Goal: Transaction & Acquisition: Book appointment/travel/reservation

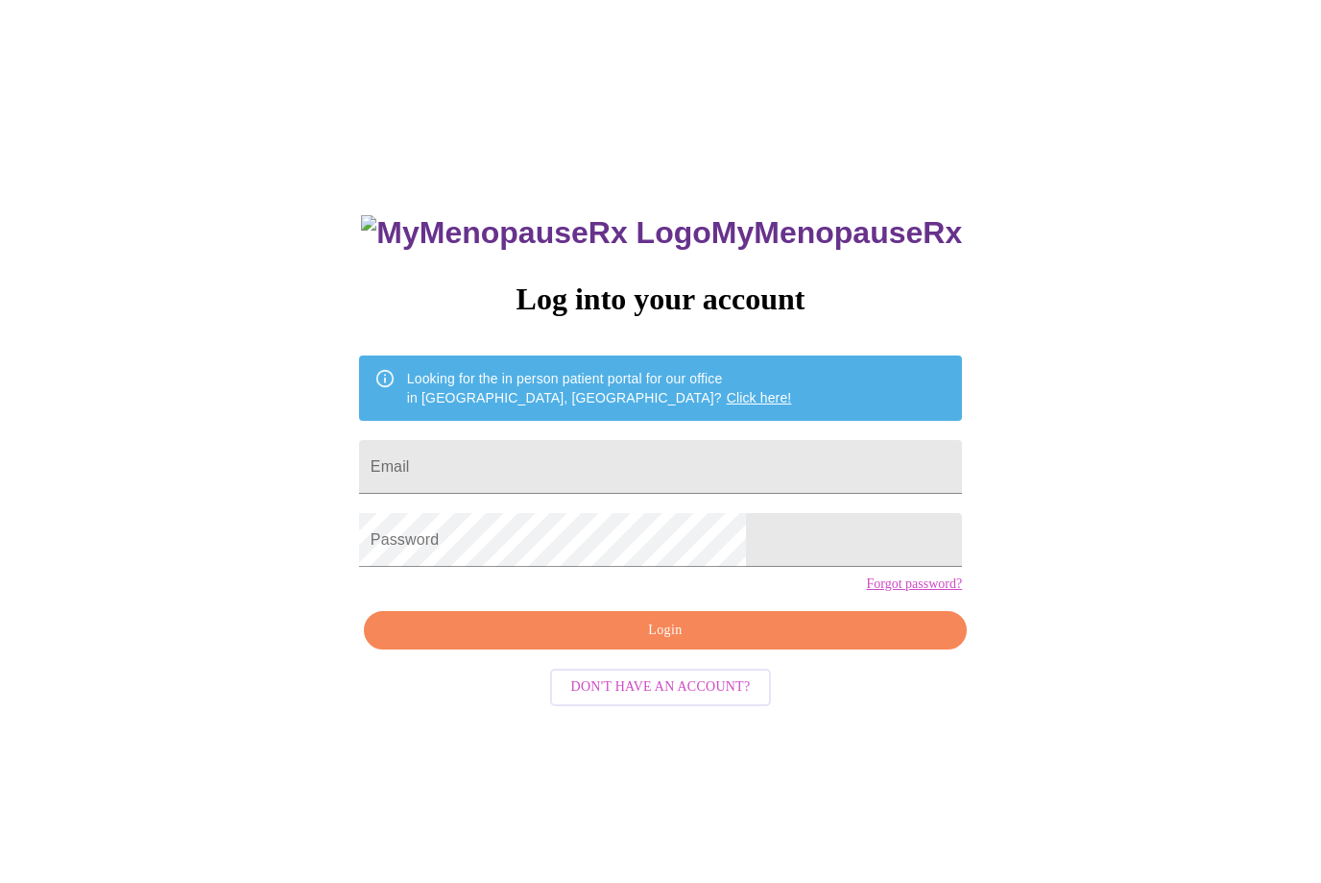
click at [615, 475] on input "Email" at bounding box center [660, 467] width 603 height 54
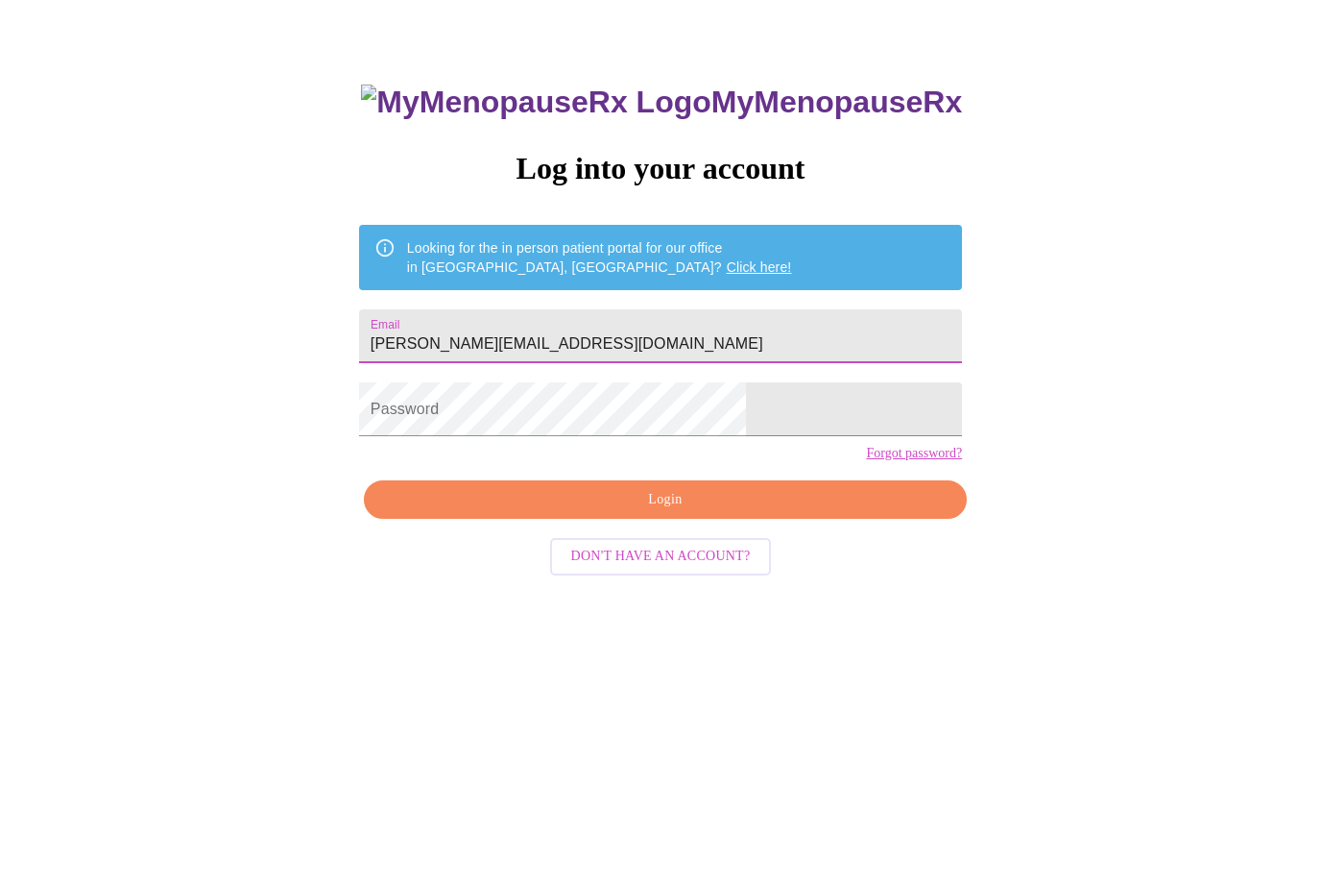
scroll to position [83, 0]
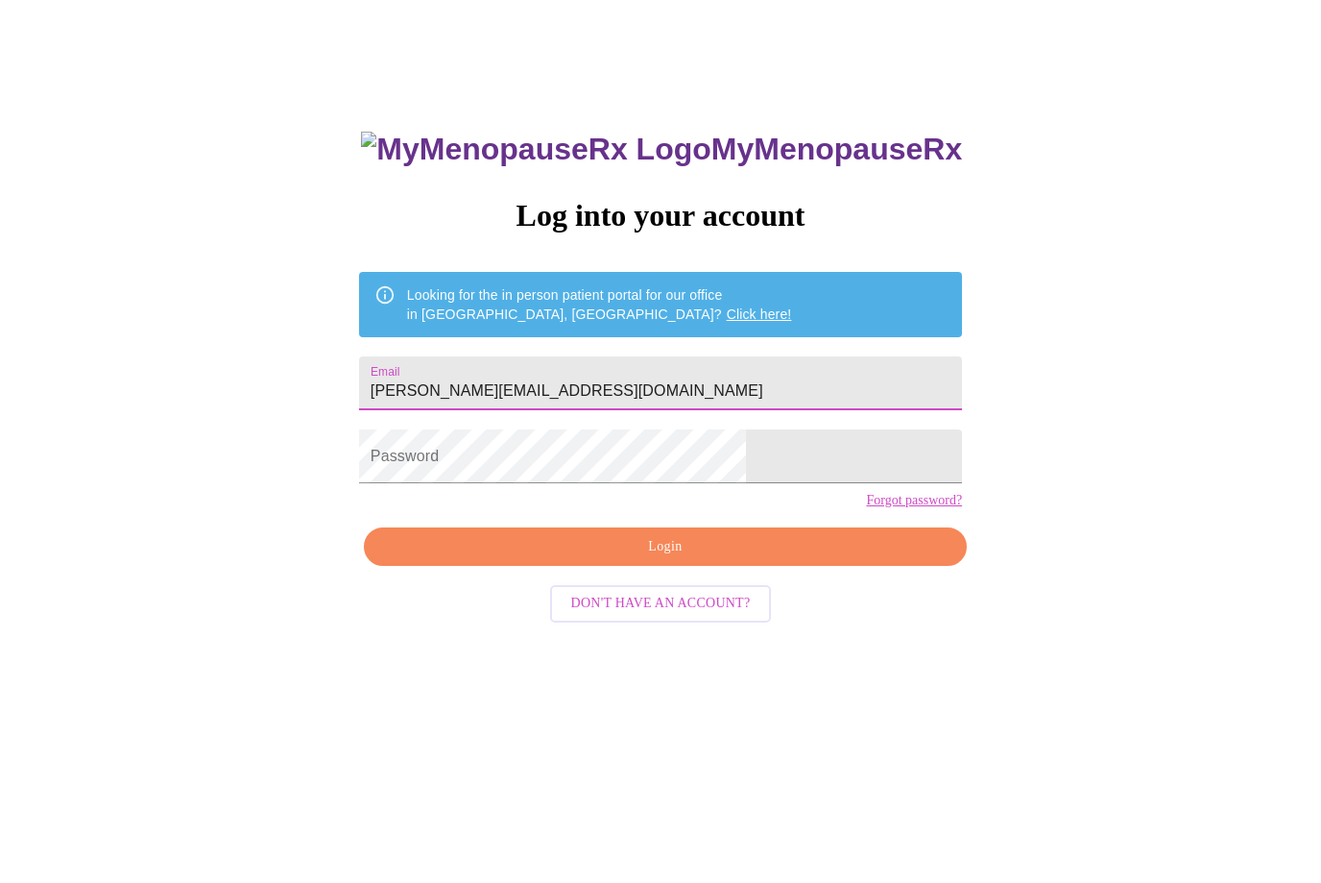
type input "[PERSON_NAME][EMAIL_ADDRESS][DOMAIN_NAME]"
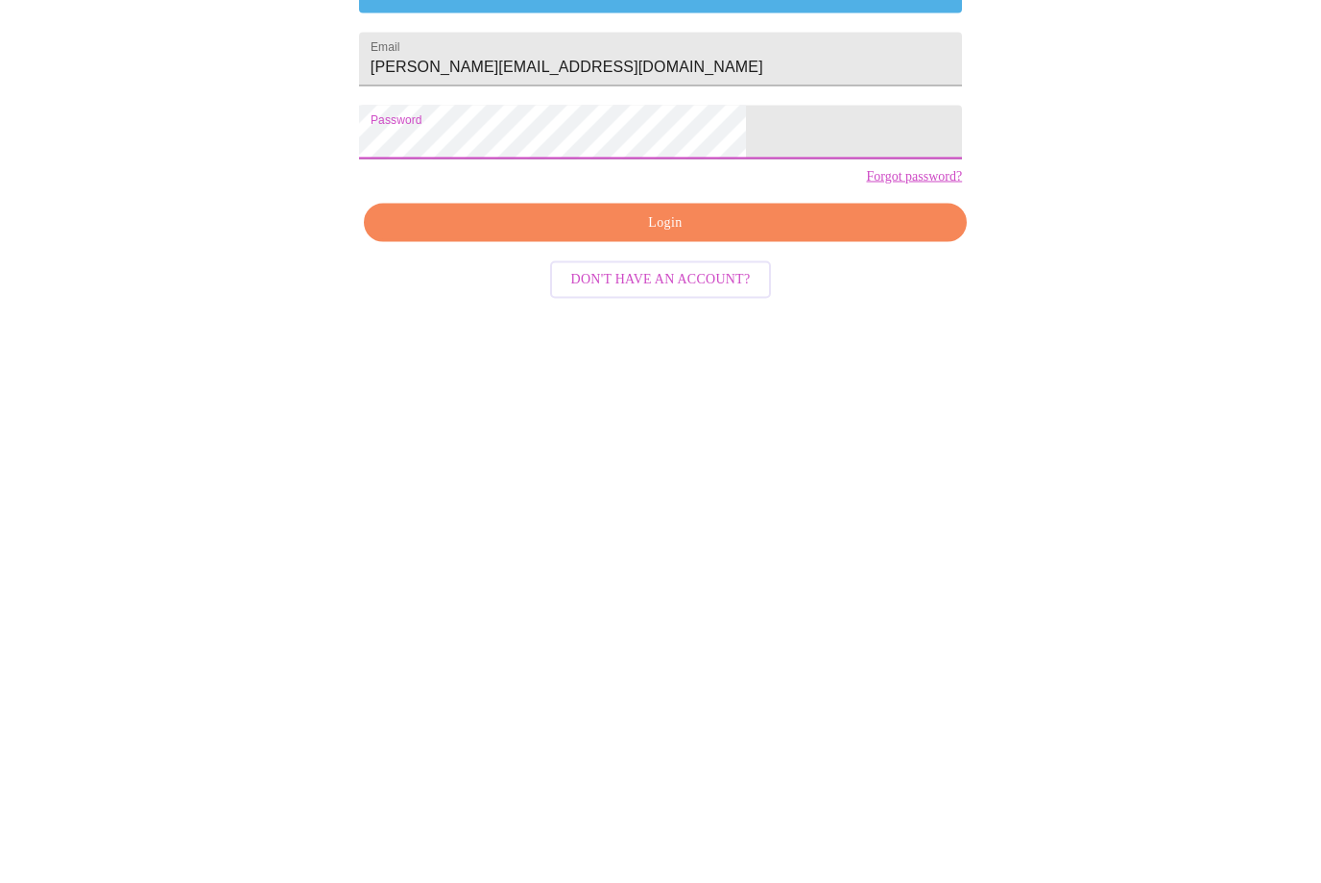
click at [775, 536] on span "Login" at bounding box center [665, 548] width 559 height 24
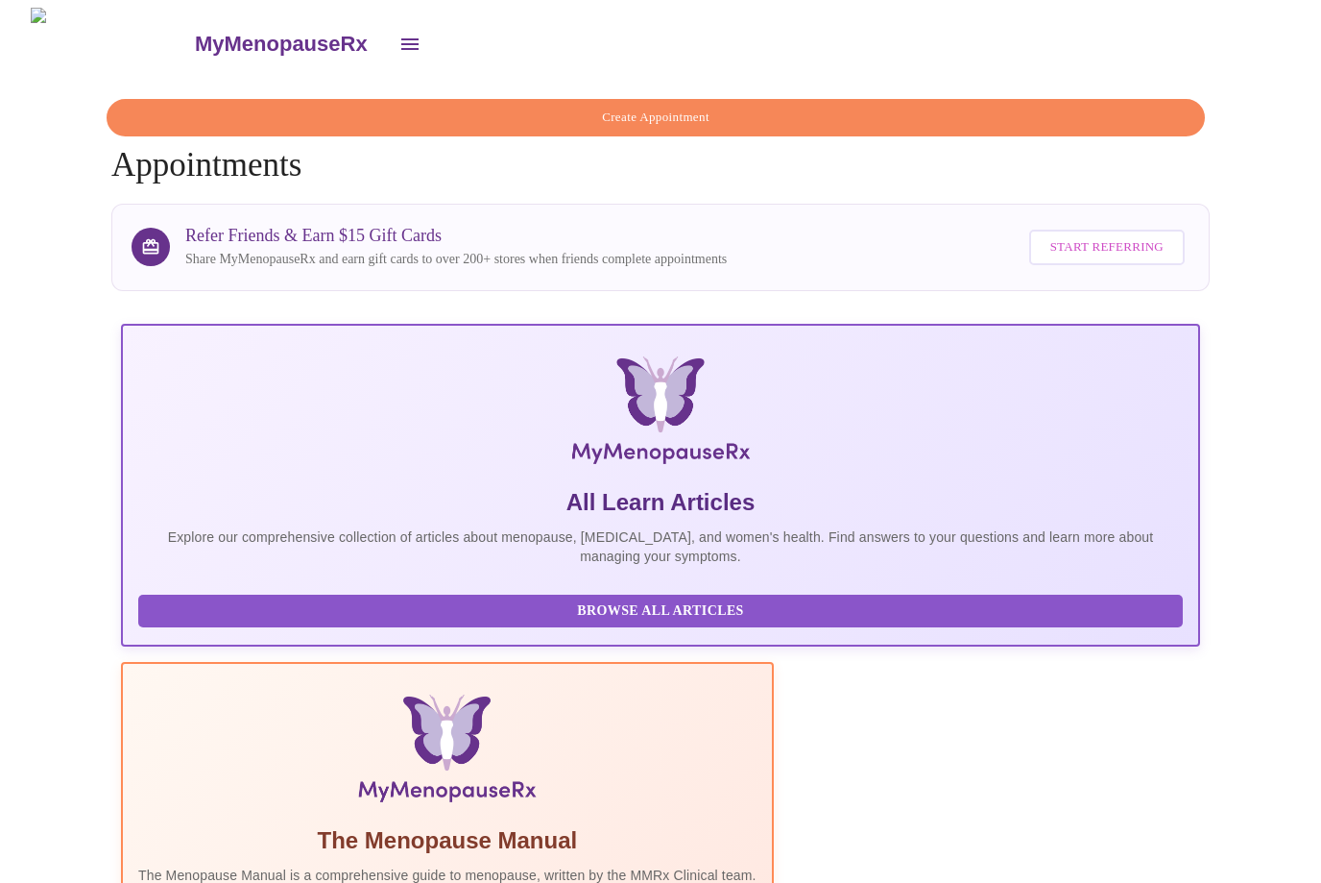
click at [667, 113] on span "Create Appointment" at bounding box center [656, 118] width 1054 height 22
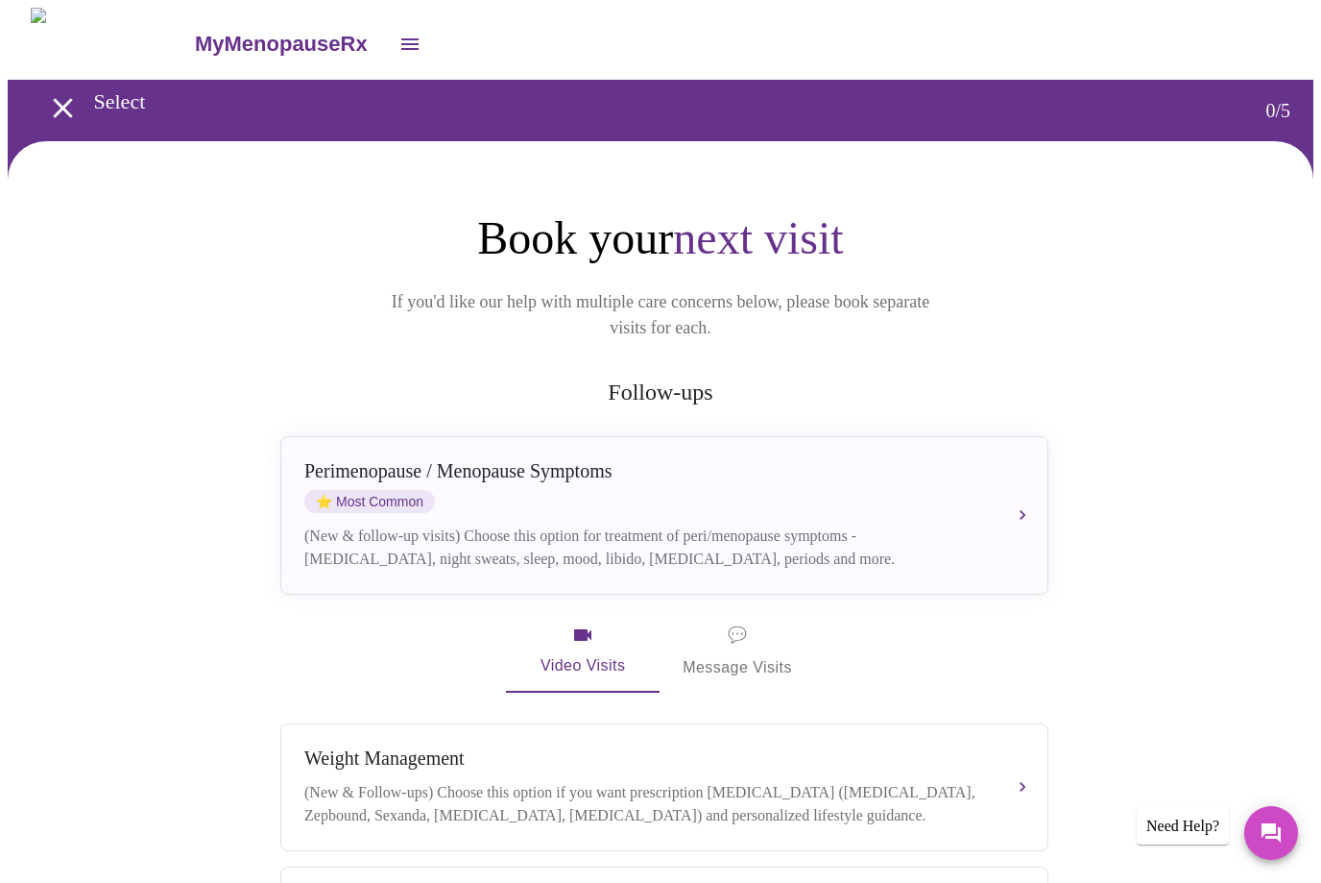
click at [961, 483] on div "[MEDICAL_DATA] / Menopause Symptoms ⭐ Most Common" at bounding box center [645, 486] width 682 height 53
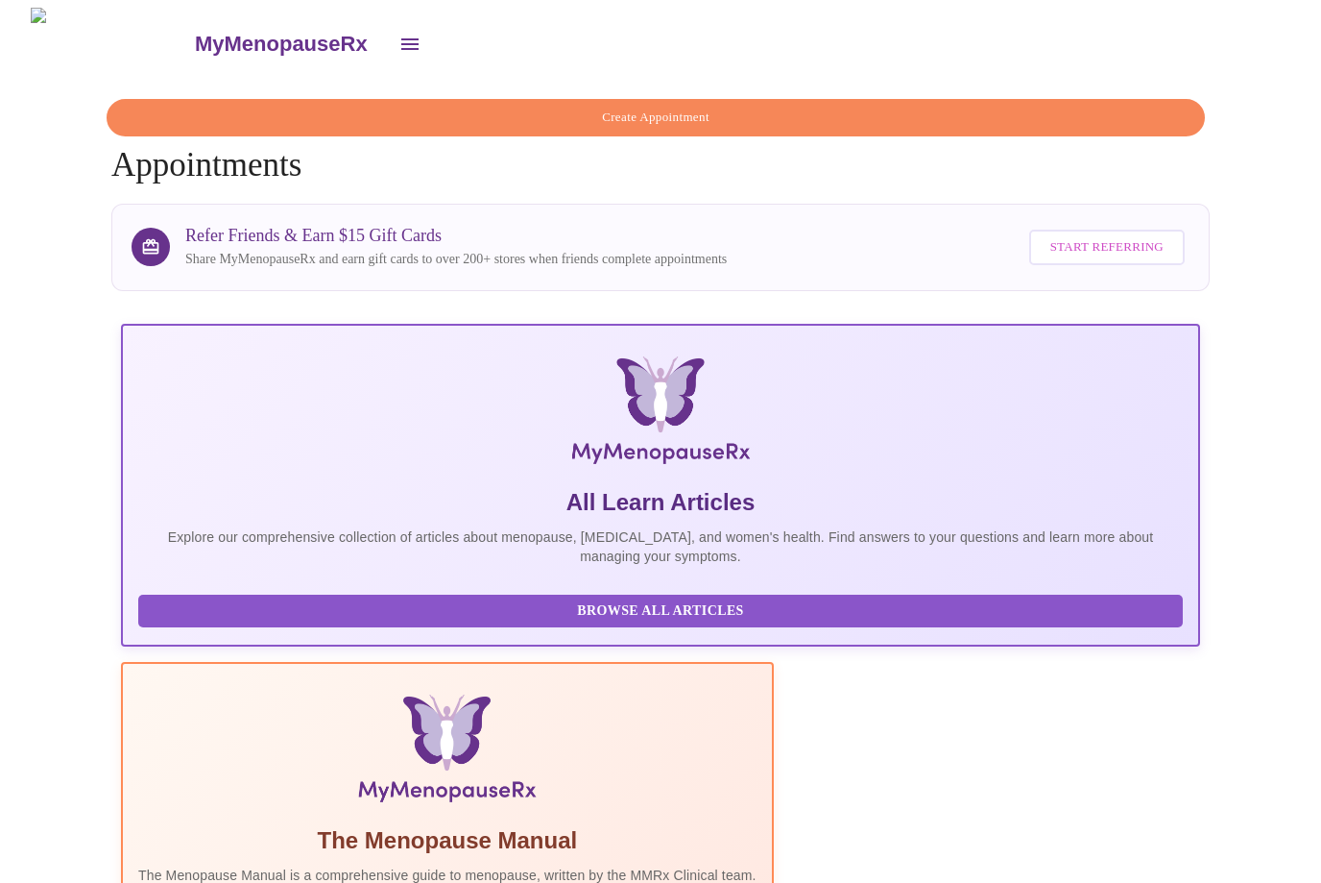
click at [669, 107] on span "Create Appointment" at bounding box center [656, 118] width 1054 height 22
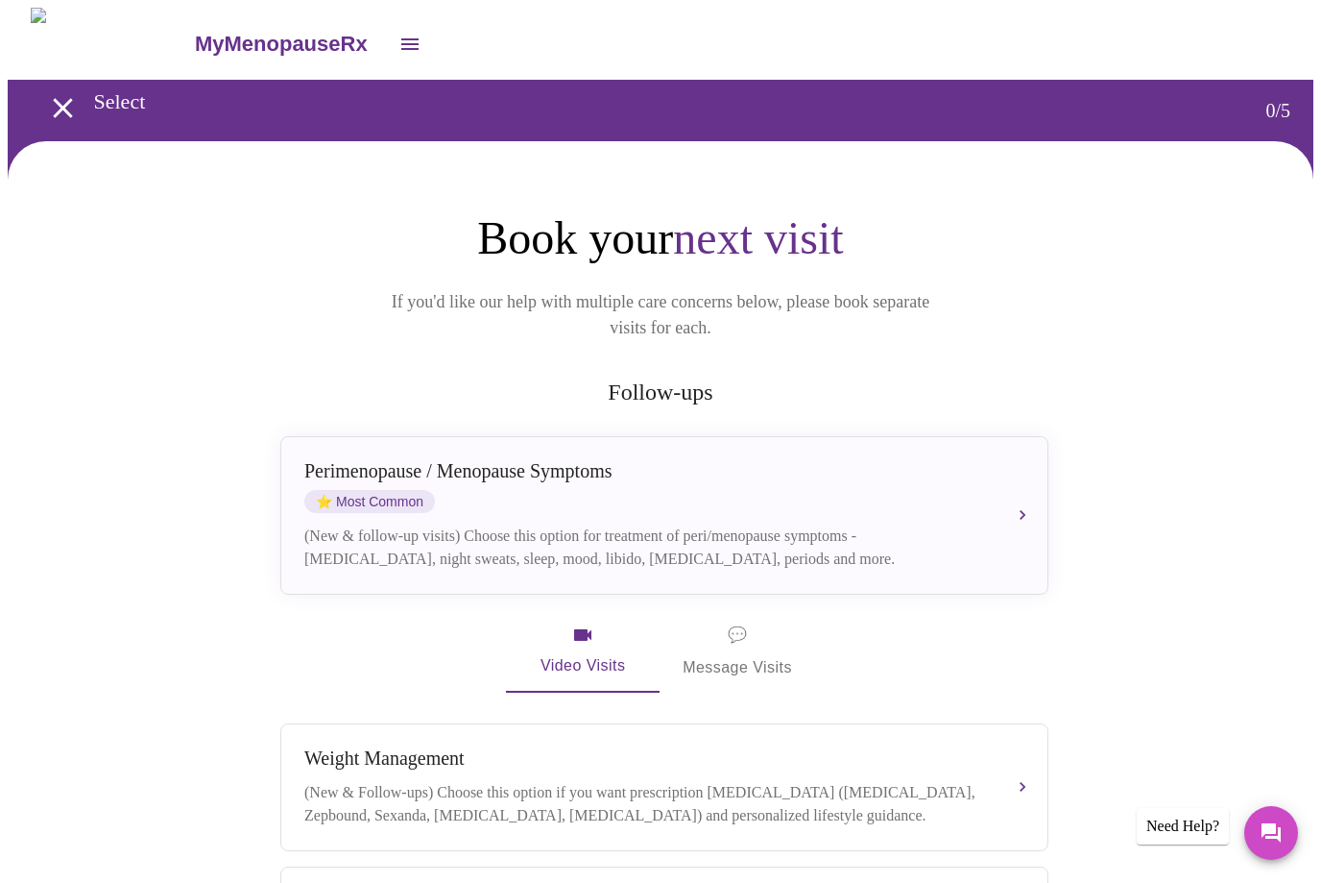
click at [739, 624] on span "💬 Message Visits" at bounding box center [737, 651] width 109 height 60
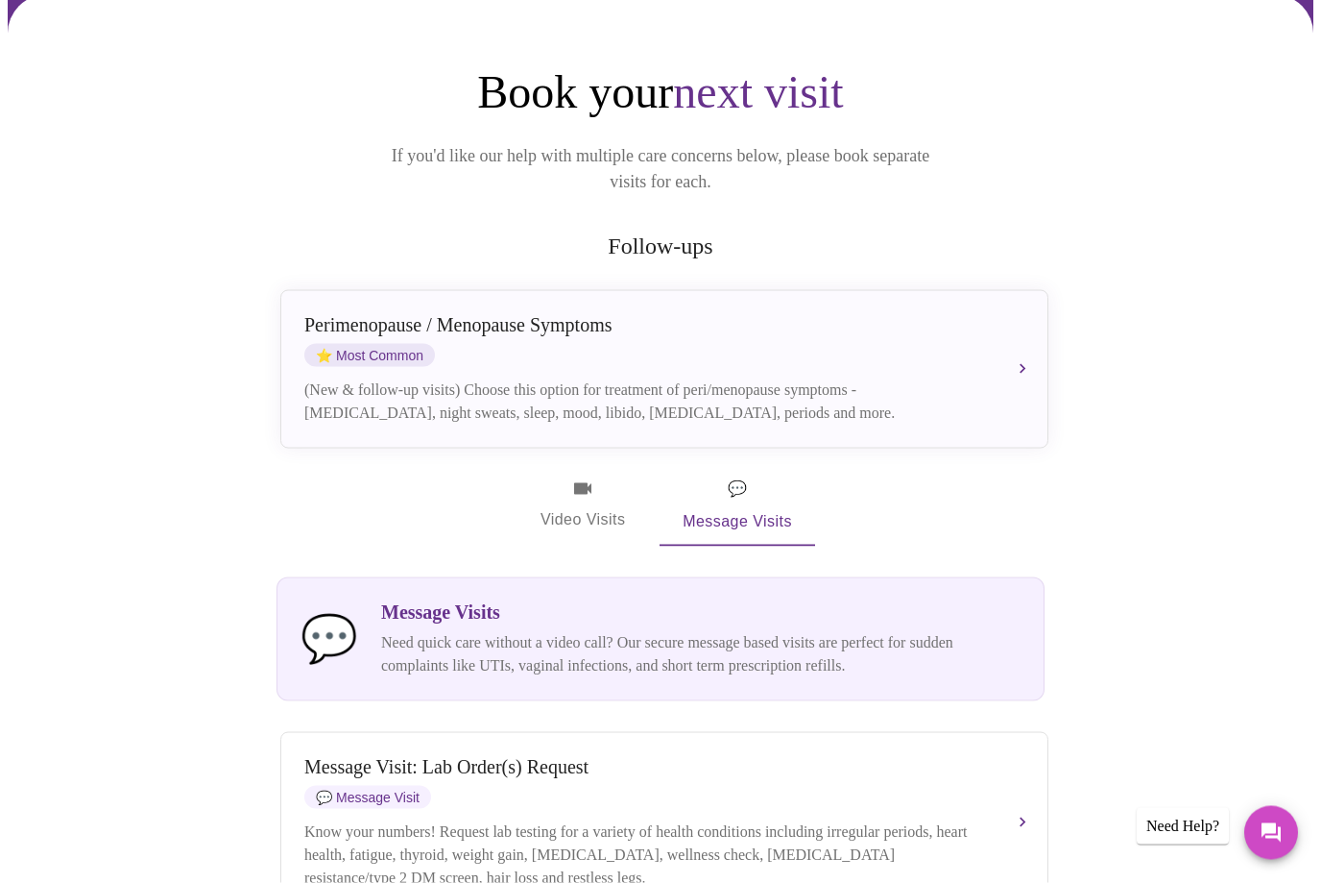
scroll to position [157, 0]
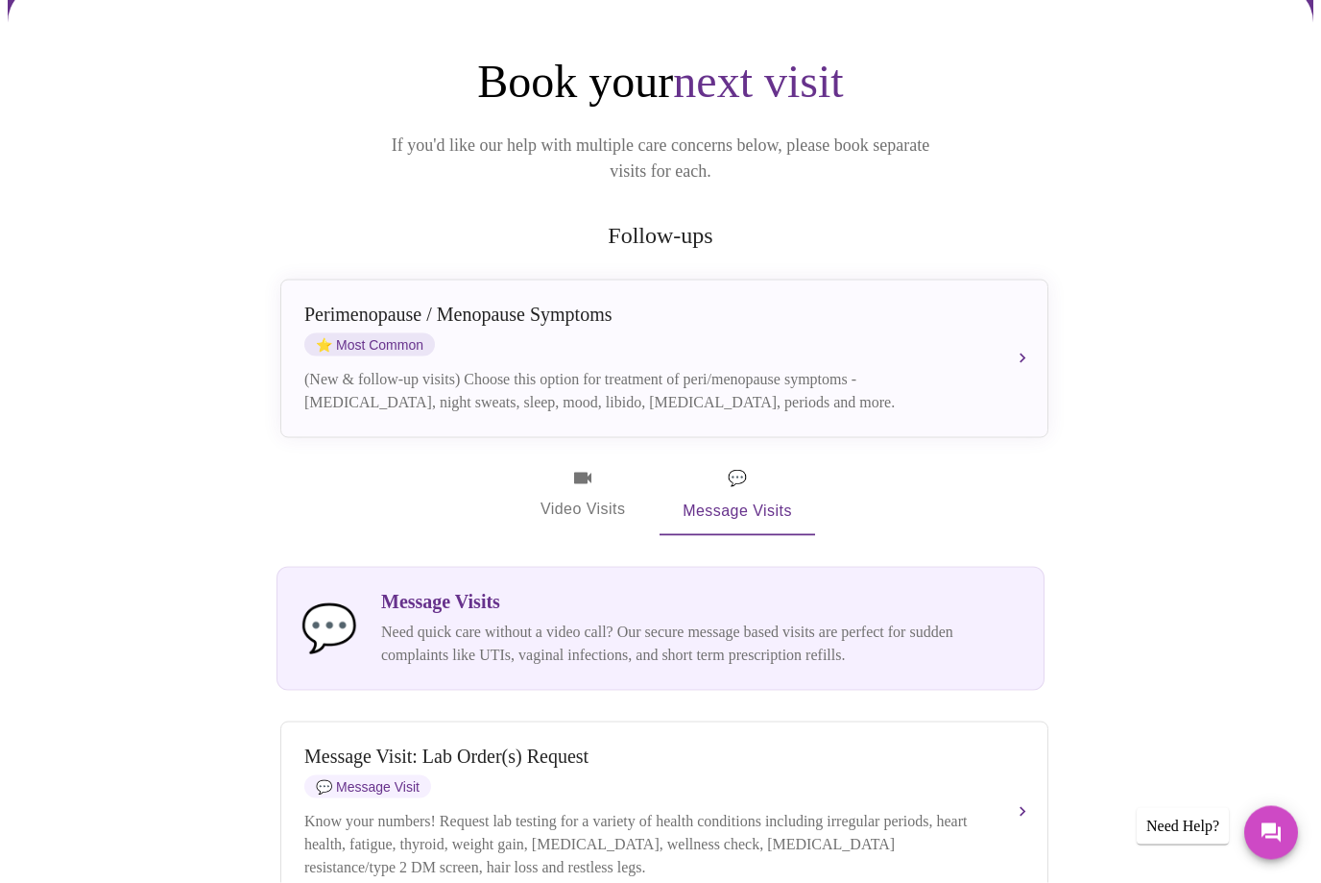
click at [586, 480] on span "Video Visits" at bounding box center [583, 495] width 108 height 56
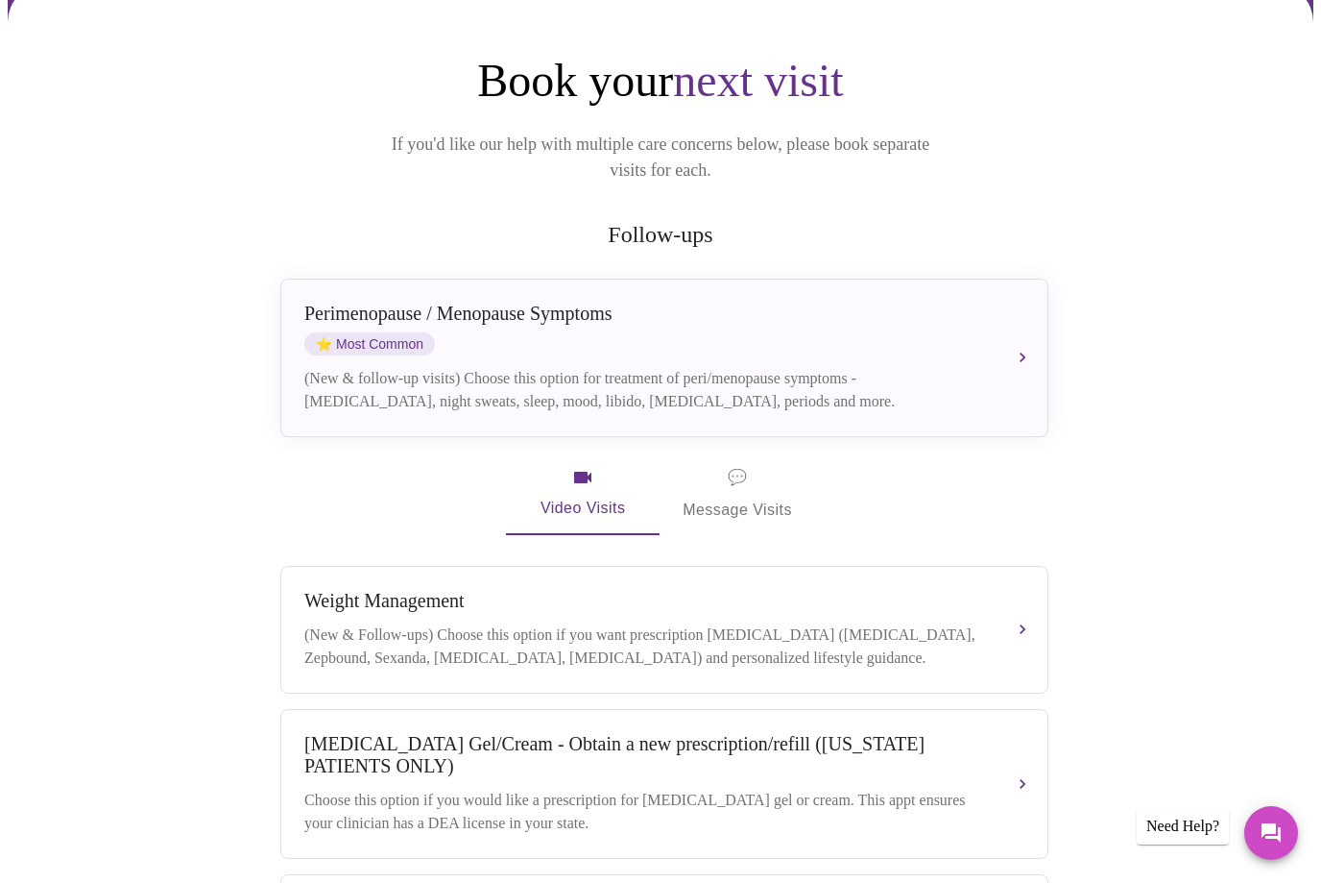
click at [836, 316] on div "[MEDICAL_DATA] / Menopause Symptoms ⭐ Most Common" at bounding box center [645, 329] width 682 height 53
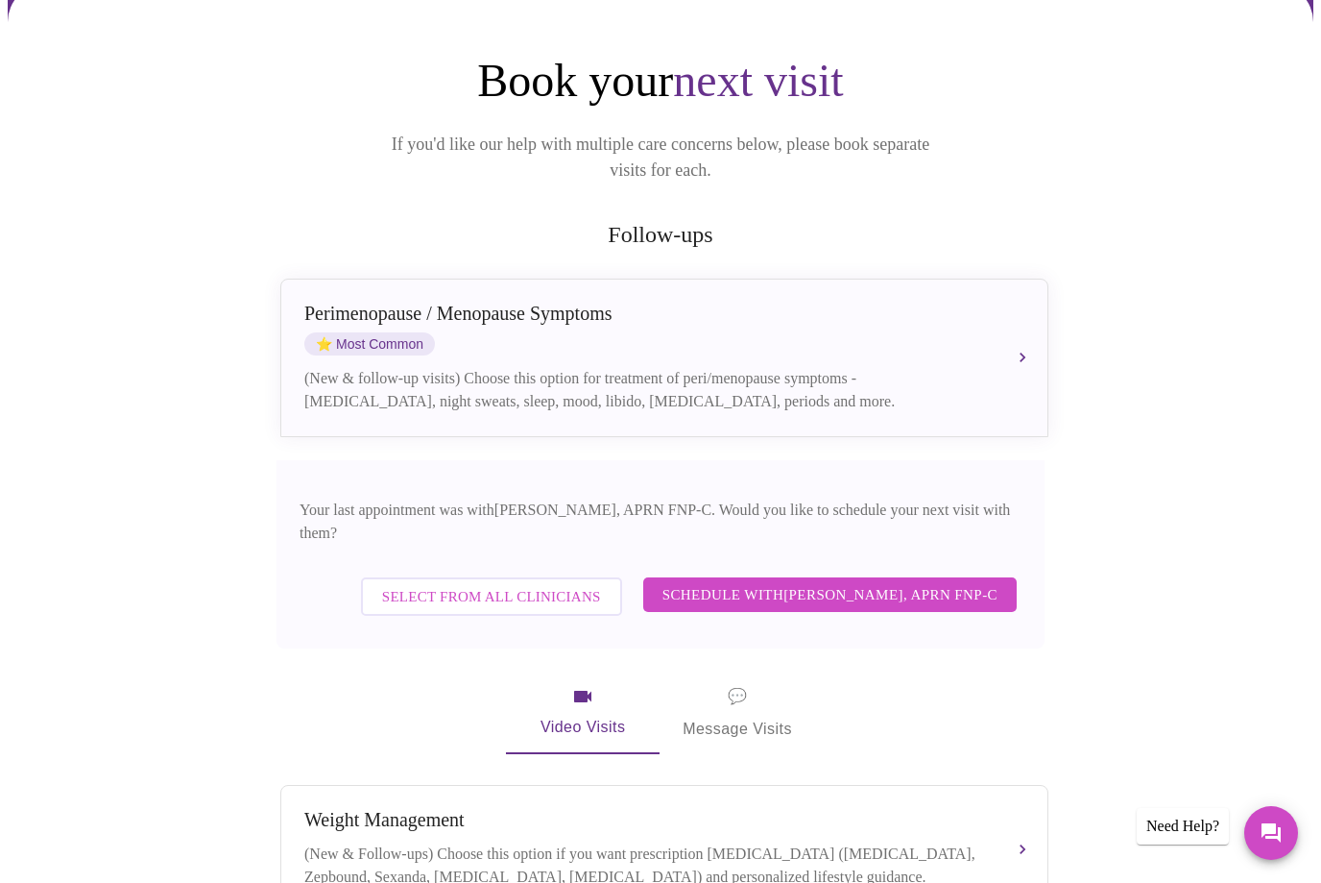
click at [522, 584] on span "Select from All Clinicians" at bounding box center [491, 596] width 219 height 25
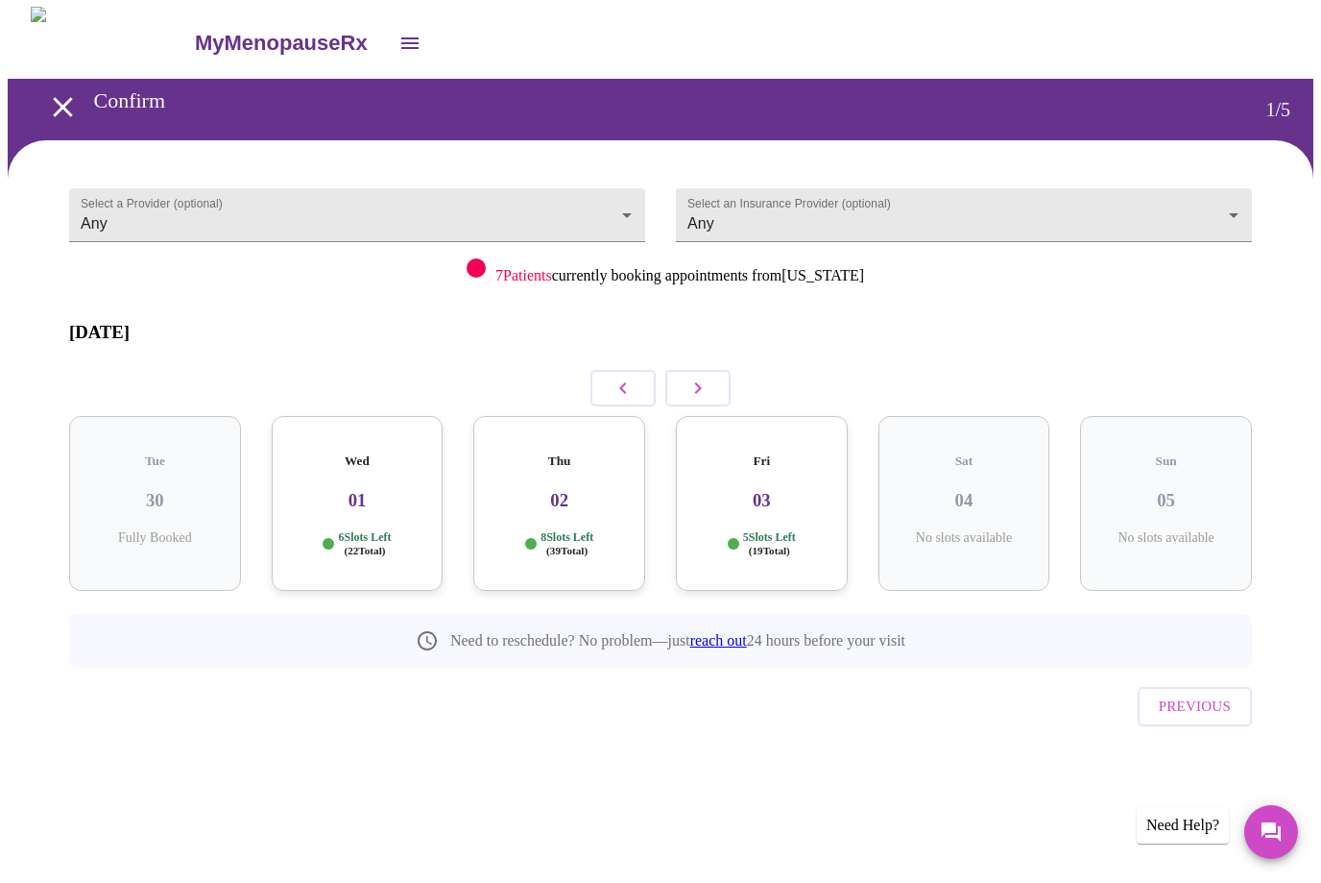
click at [897, 207] on body "MyMenopauseRx Confirm 1 / 5 Select a Provider (optional) Any Any Select an Insu…" at bounding box center [661, 415] width 1306 height 815
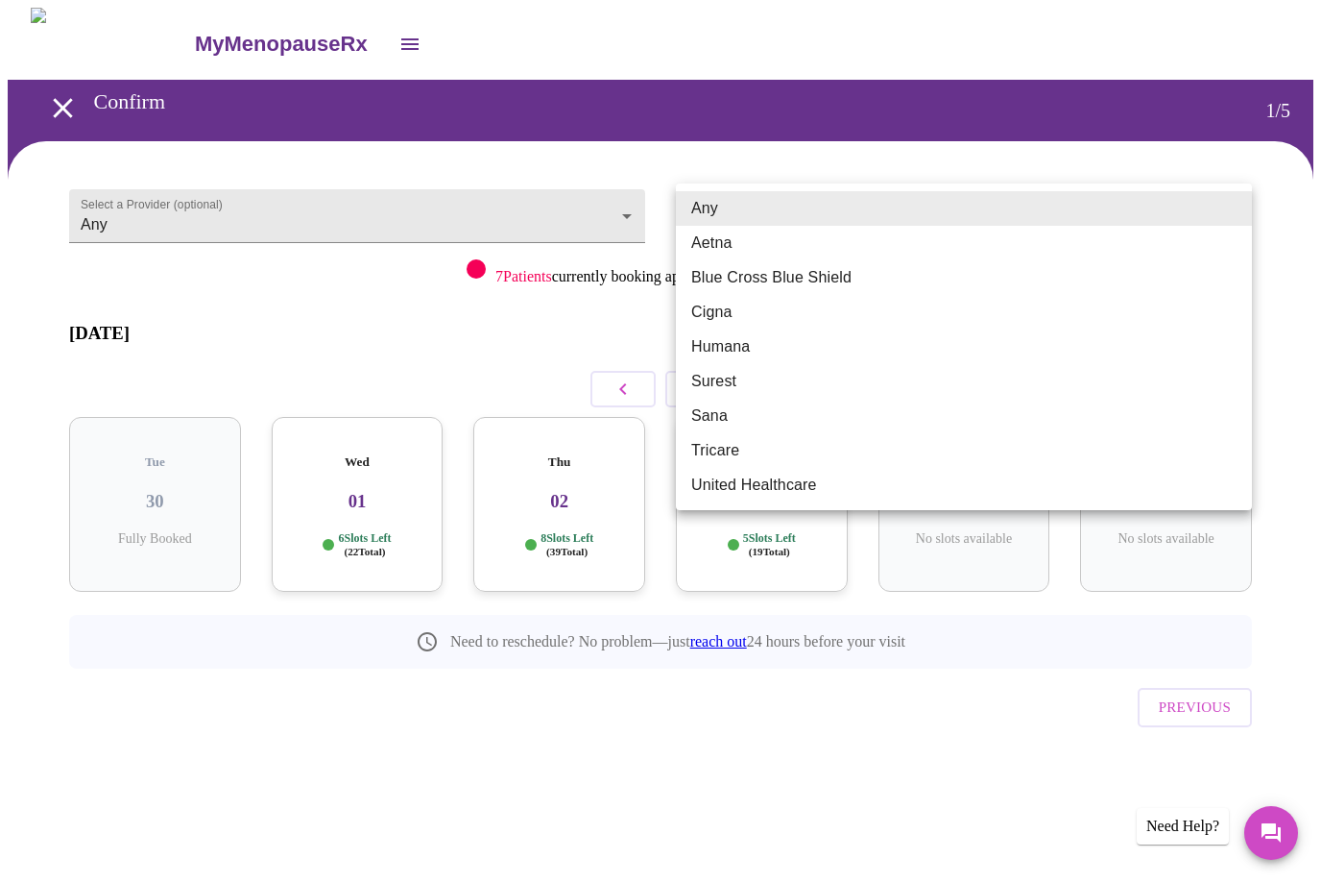
click at [475, 311] on div at bounding box center [660, 441] width 1321 height 883
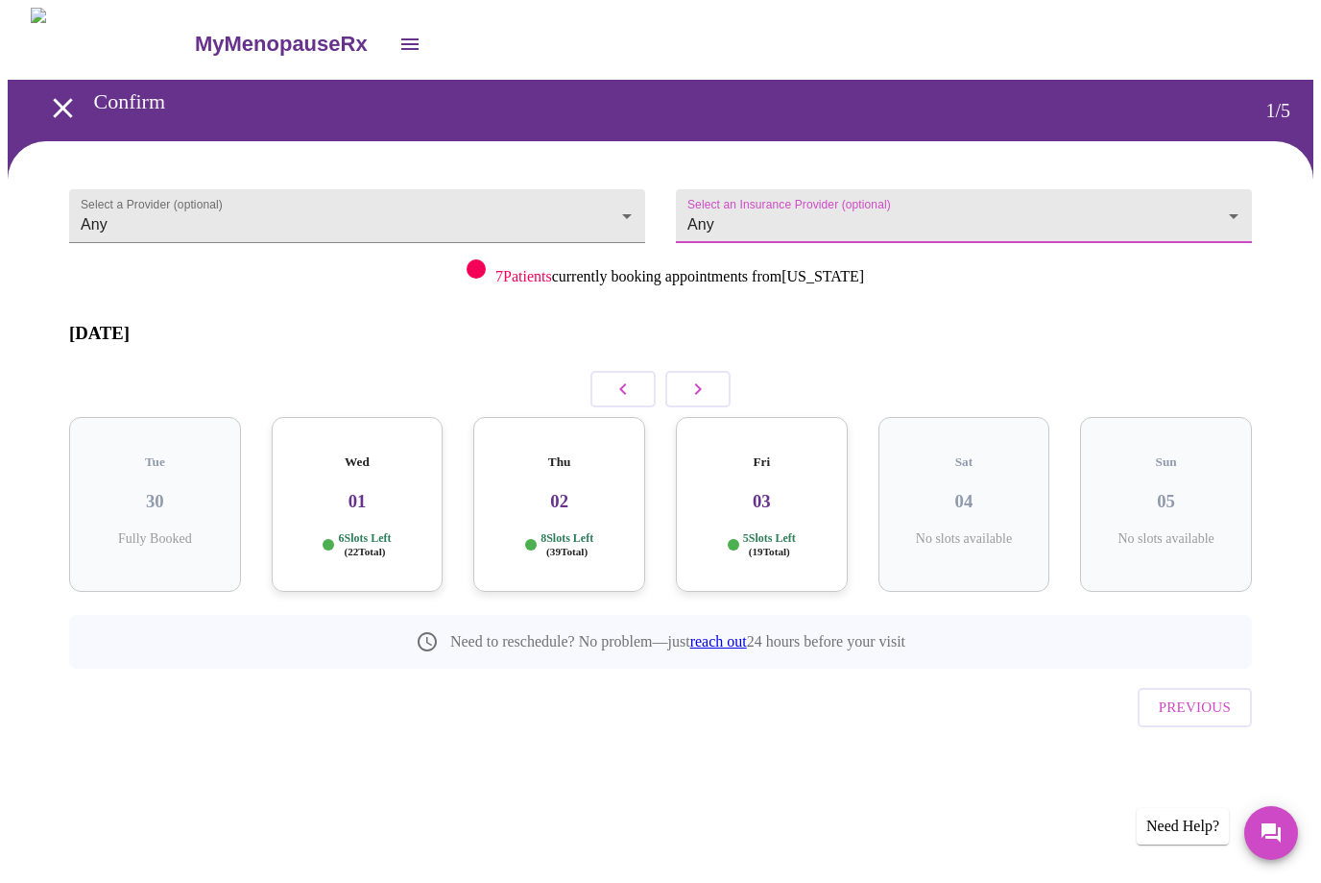
click at [621, 209] on body "MyMenopauseRx Confirm 1 / 5 Select a Provider (optional) Any Any Select an Insu…" at bounding box center [661, 415] width 1306 height 815
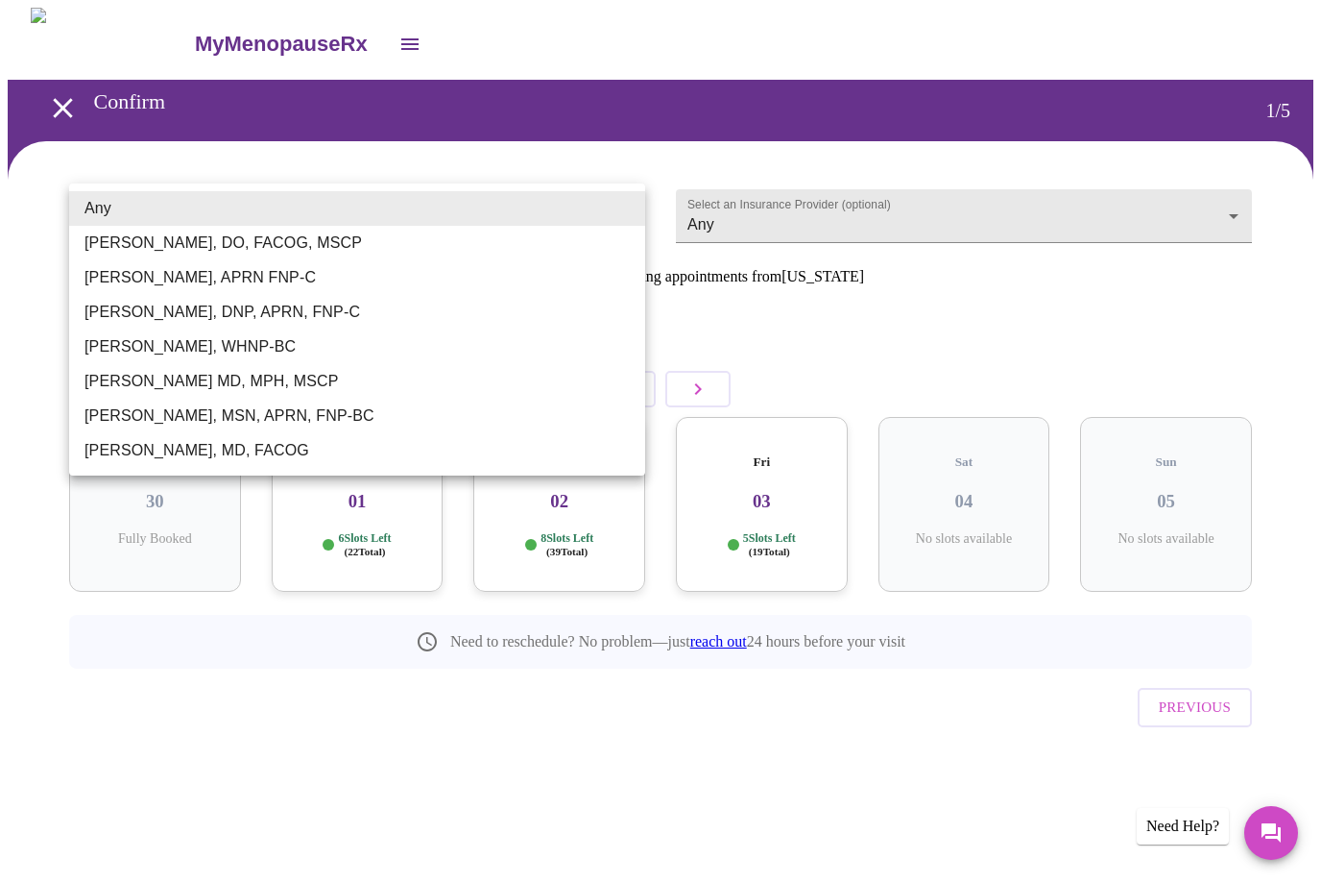
click at [243, 273] on li "[PERSON_NAME], APRN FNP-C" at bounding box center [357, 277] width 576 height 35
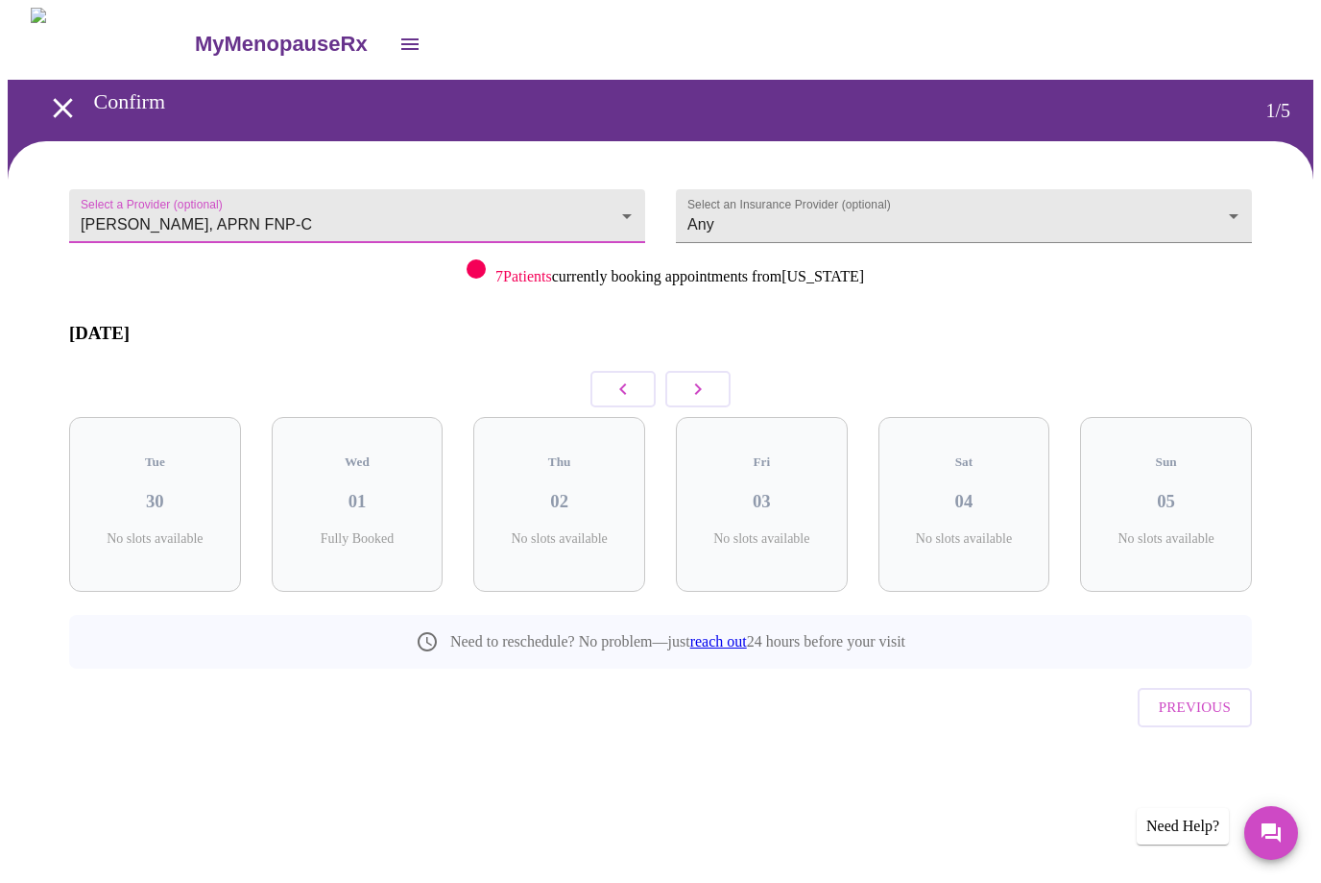
click at [416, 198] on body "MyMenopauseRx Confirm 1 / 5 Select a Provider (optional) Kelly Perisin, APRN FN…" at bounding box center [661, 415] width 1306 height 815
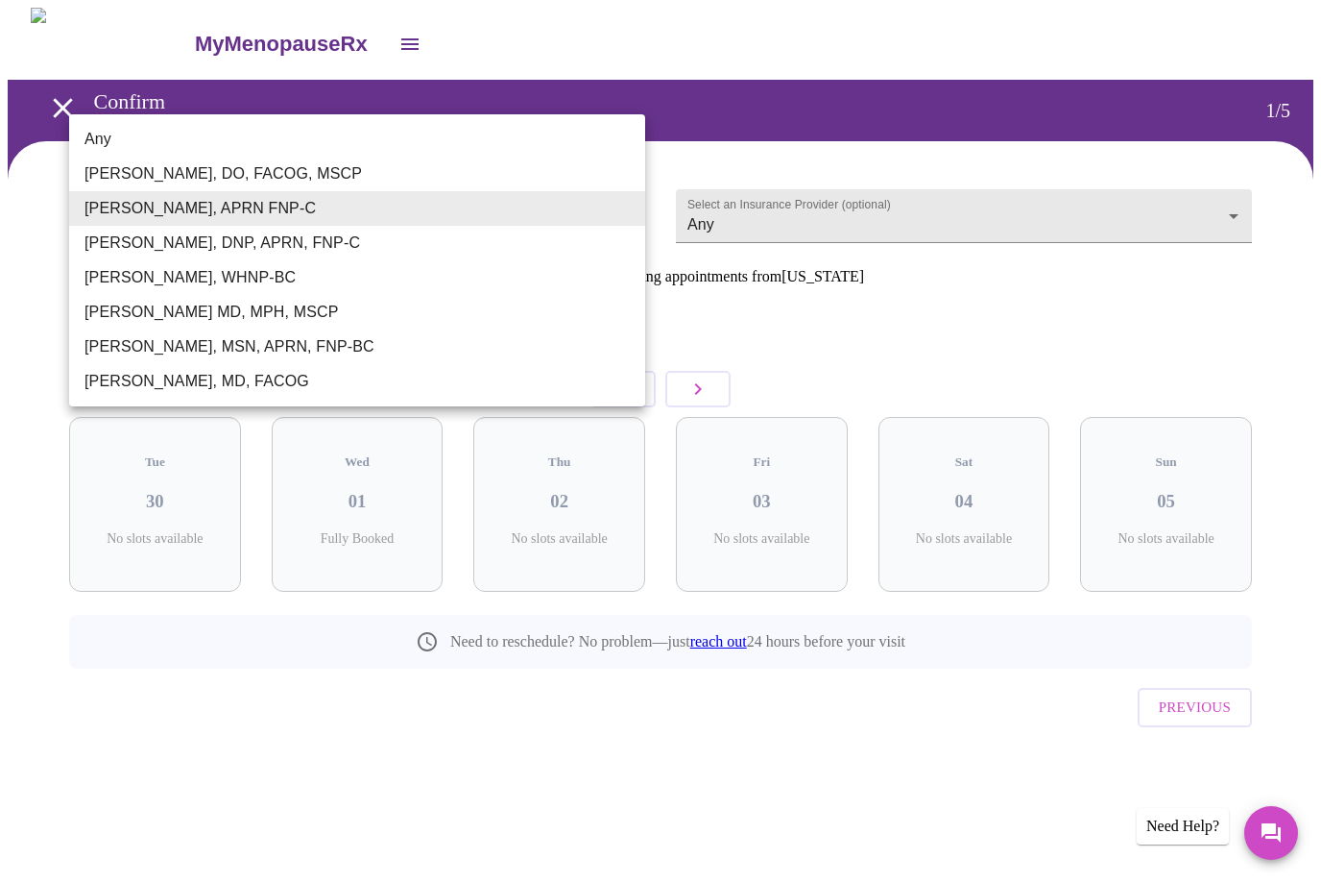
click at [121, 135] on li "Any" at bounding box center [357, 139] width 576 height 35
type input "Any"
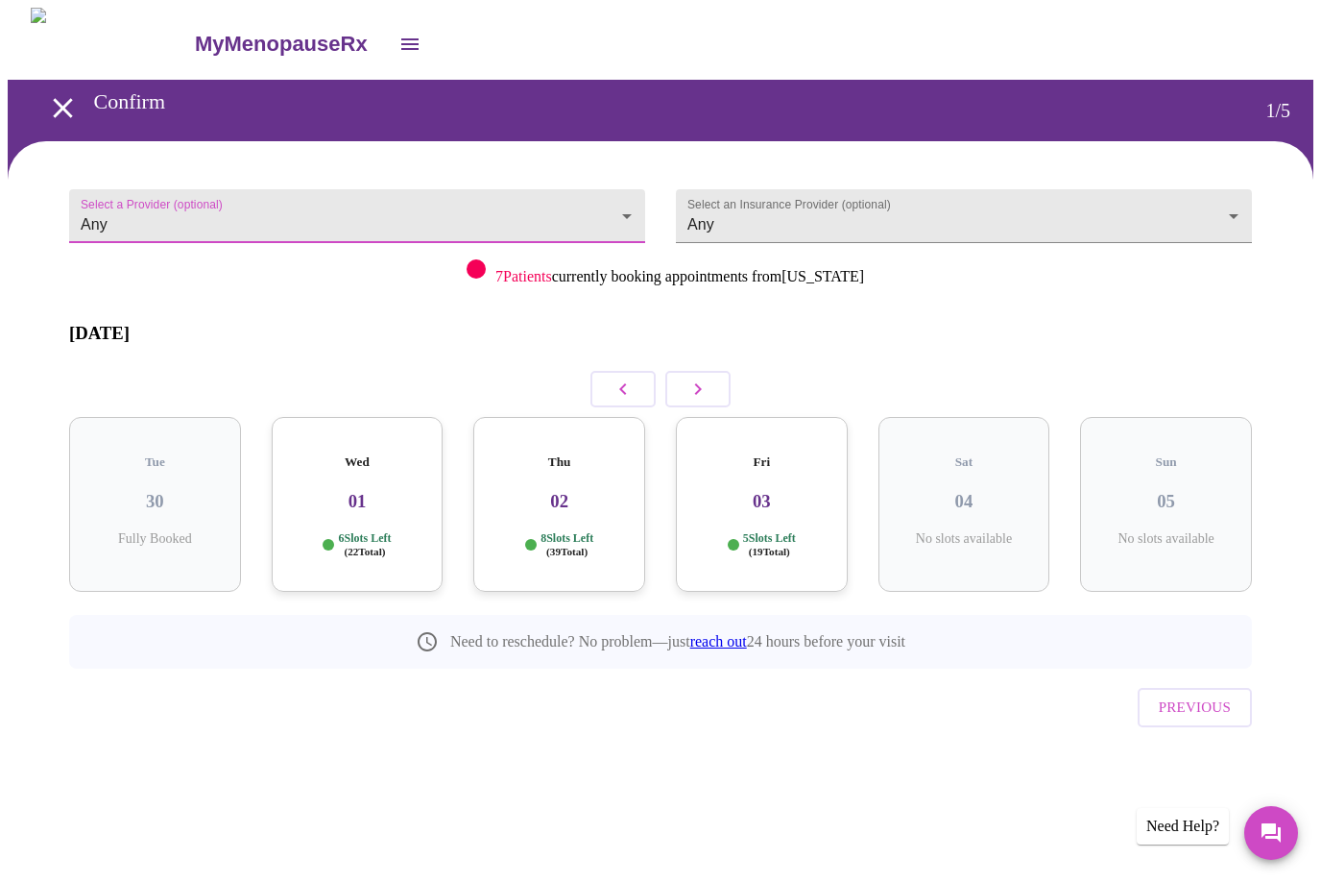
click at [371, 484] on div "Wed 01 6 Slots Left ( 22 Total)" at bounding box center [358, 504] width 172 height 175
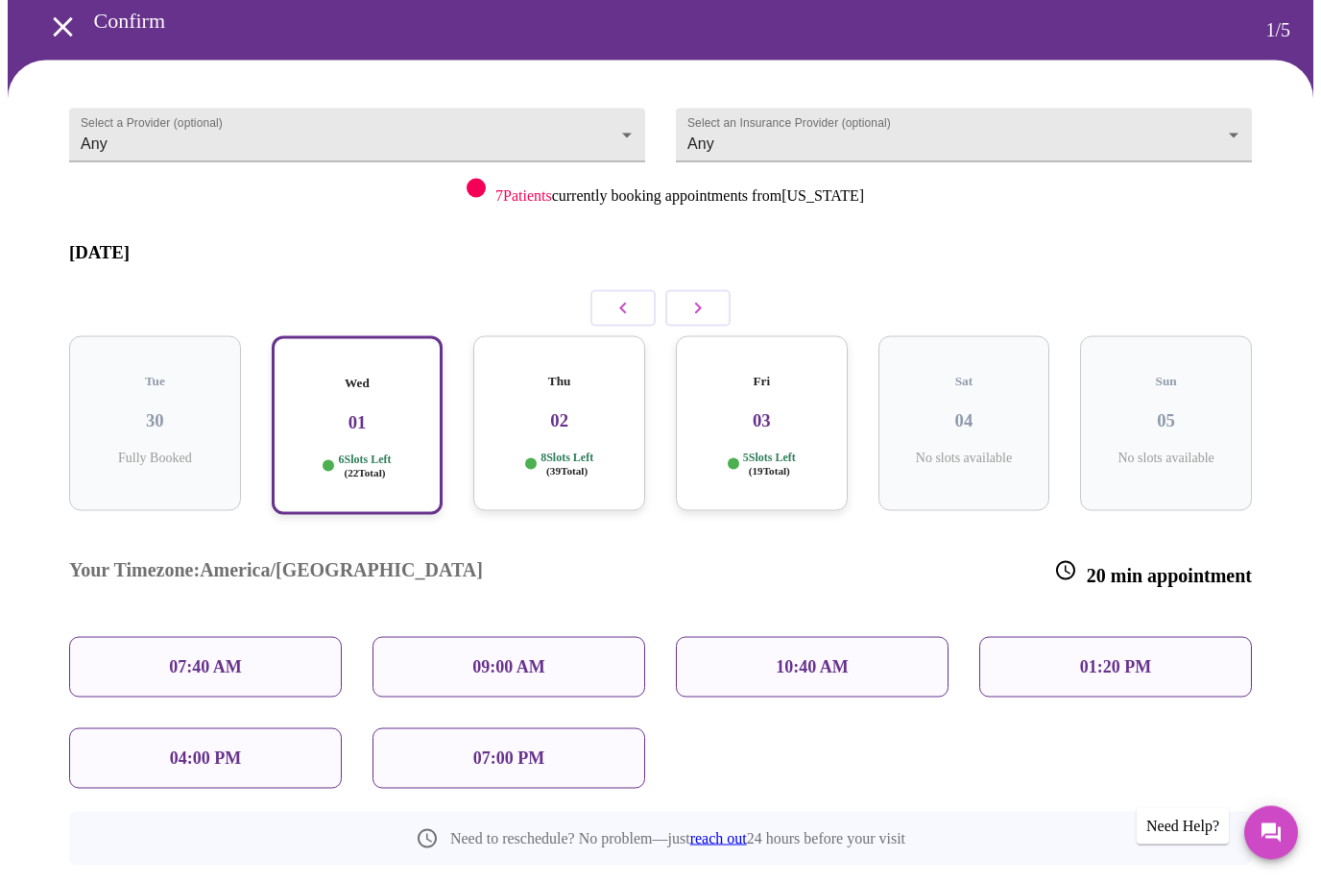
scroll to position [81, 0]
click at [537, 748] on p "07:00 PM" at bounding box center [508, 758] width 71 height 20
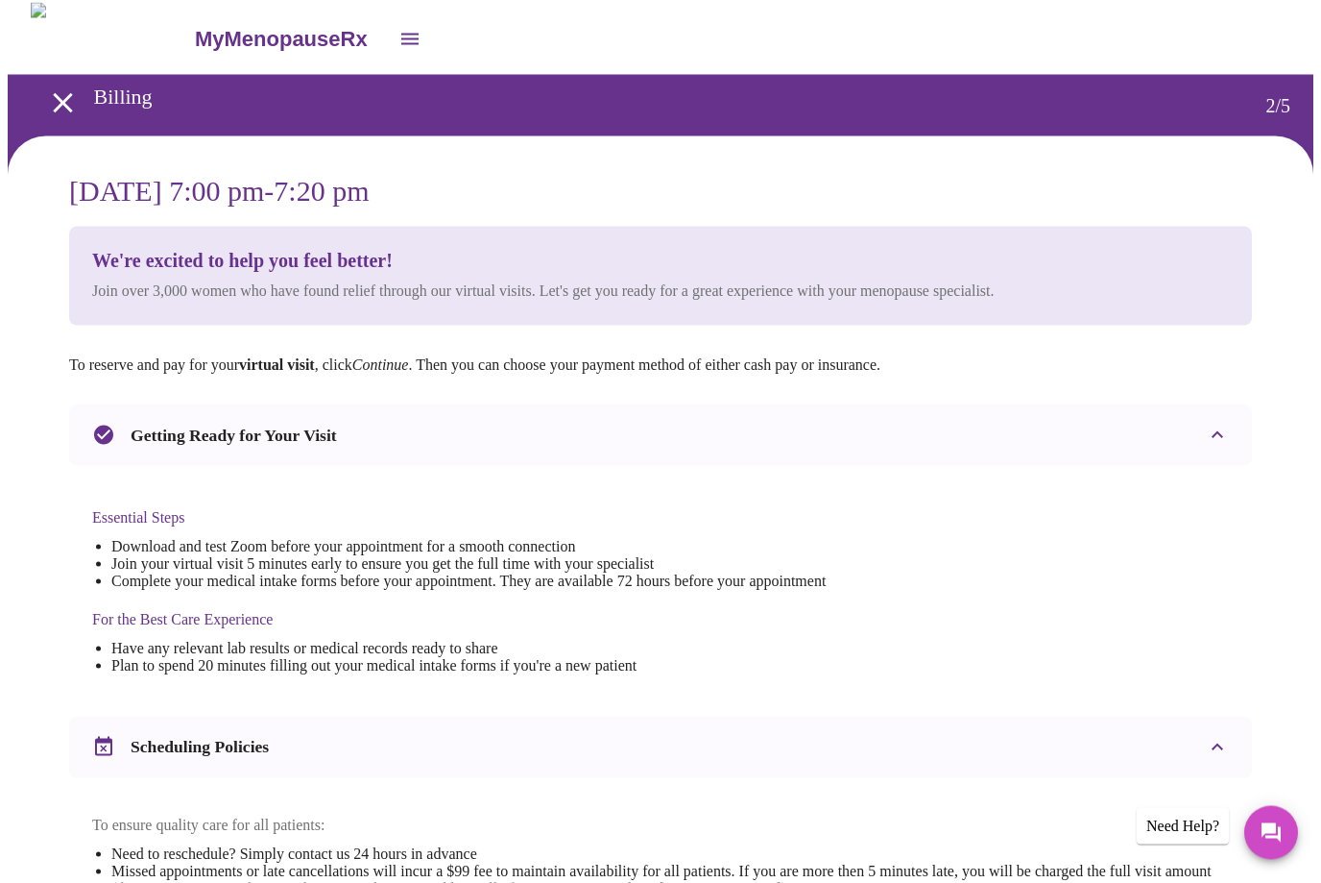
scroll to position [0, 0]
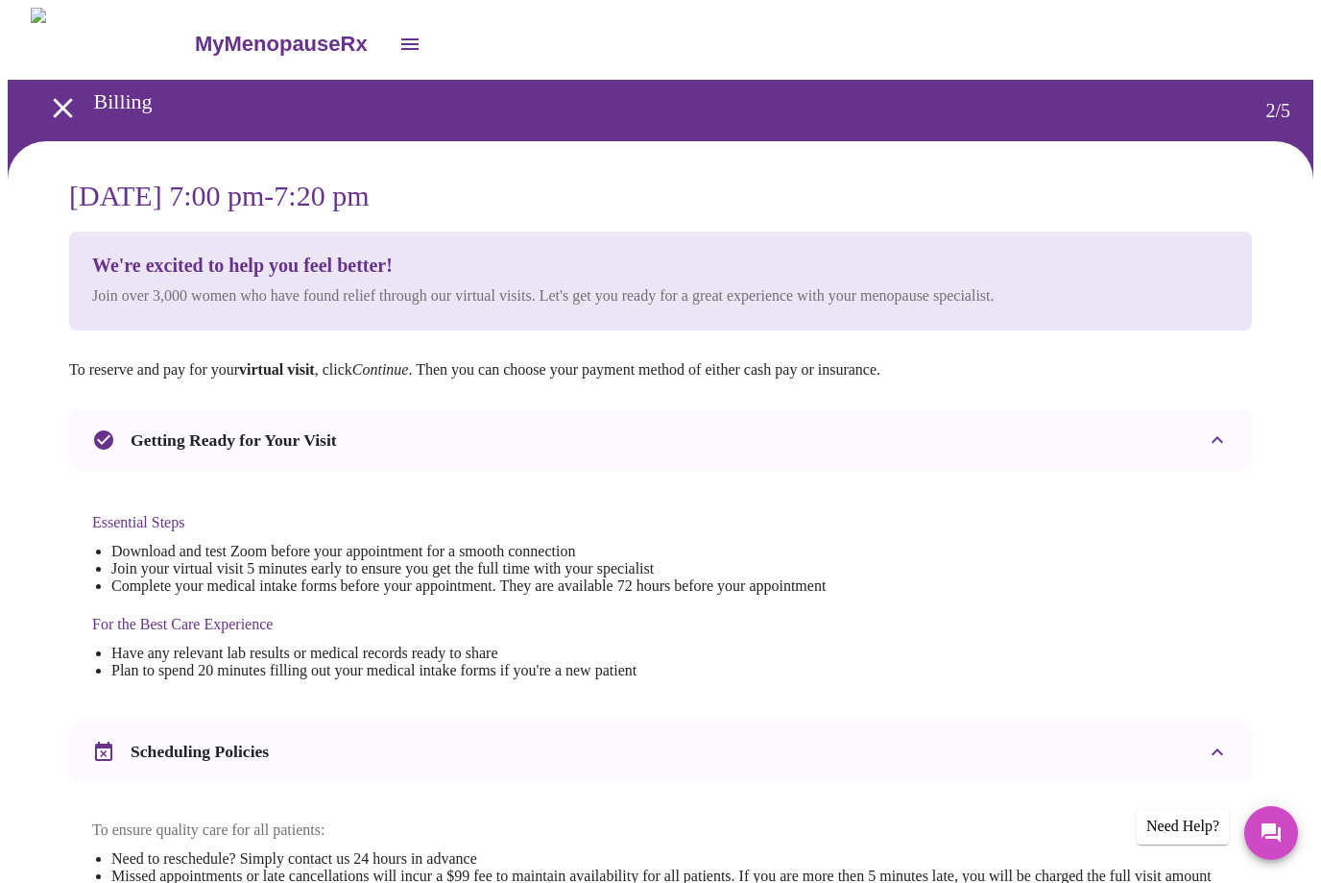
click at [64, 94] on icon "open drawer" at bounding box center [63, 108] width 34 height 34
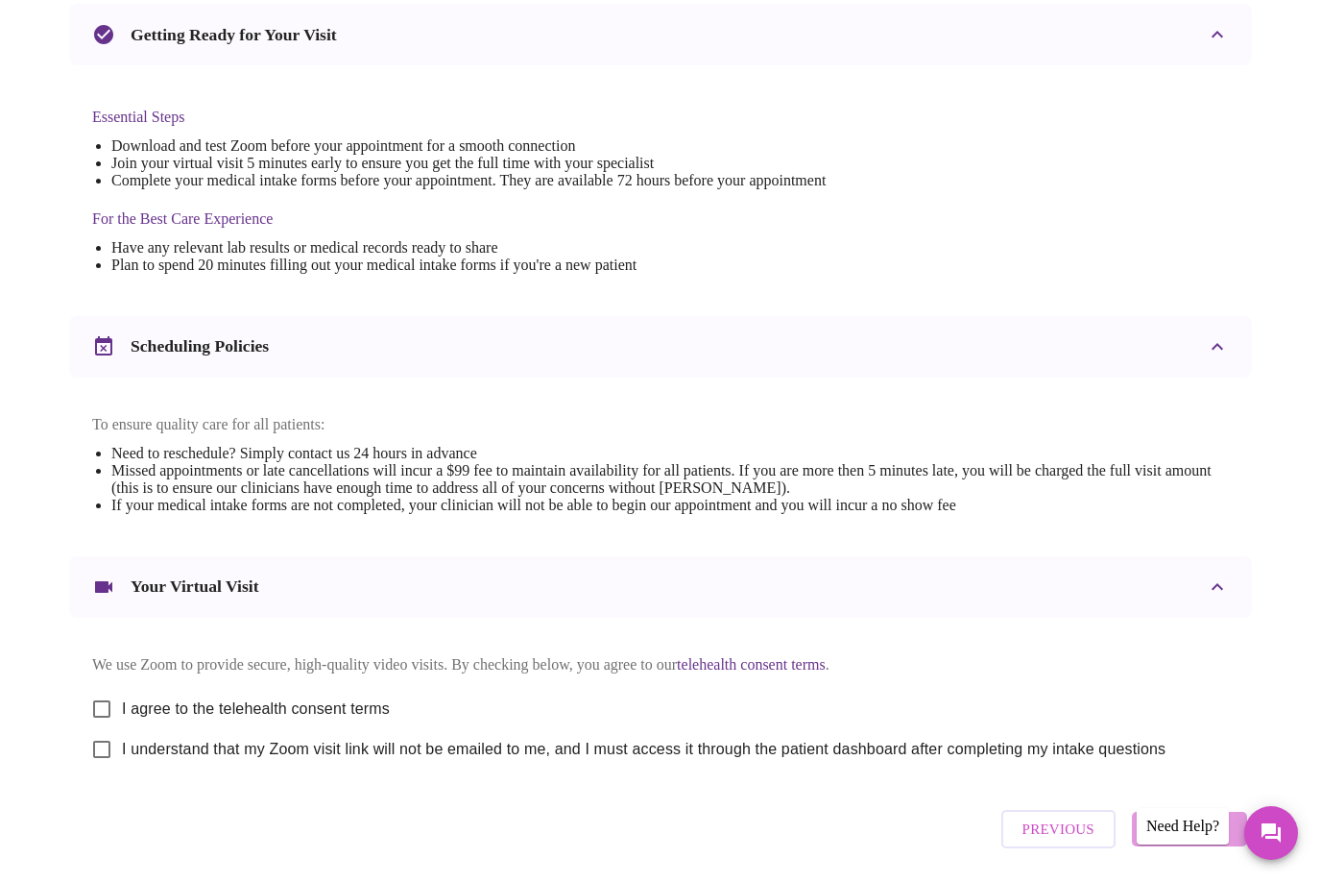
scroll to position [404, 0]
click at [116, 721] on input "I agree to the telehealth consent terms" at bounding box center [102, 710] width 40 height 40
checkbox input "true"
click at [106, 770] on input "I understand that my Zoom visit link will not be emailed to me, and I must acce…" at bounding box center [102, 750] width 40 height 40
checkbox input "true"
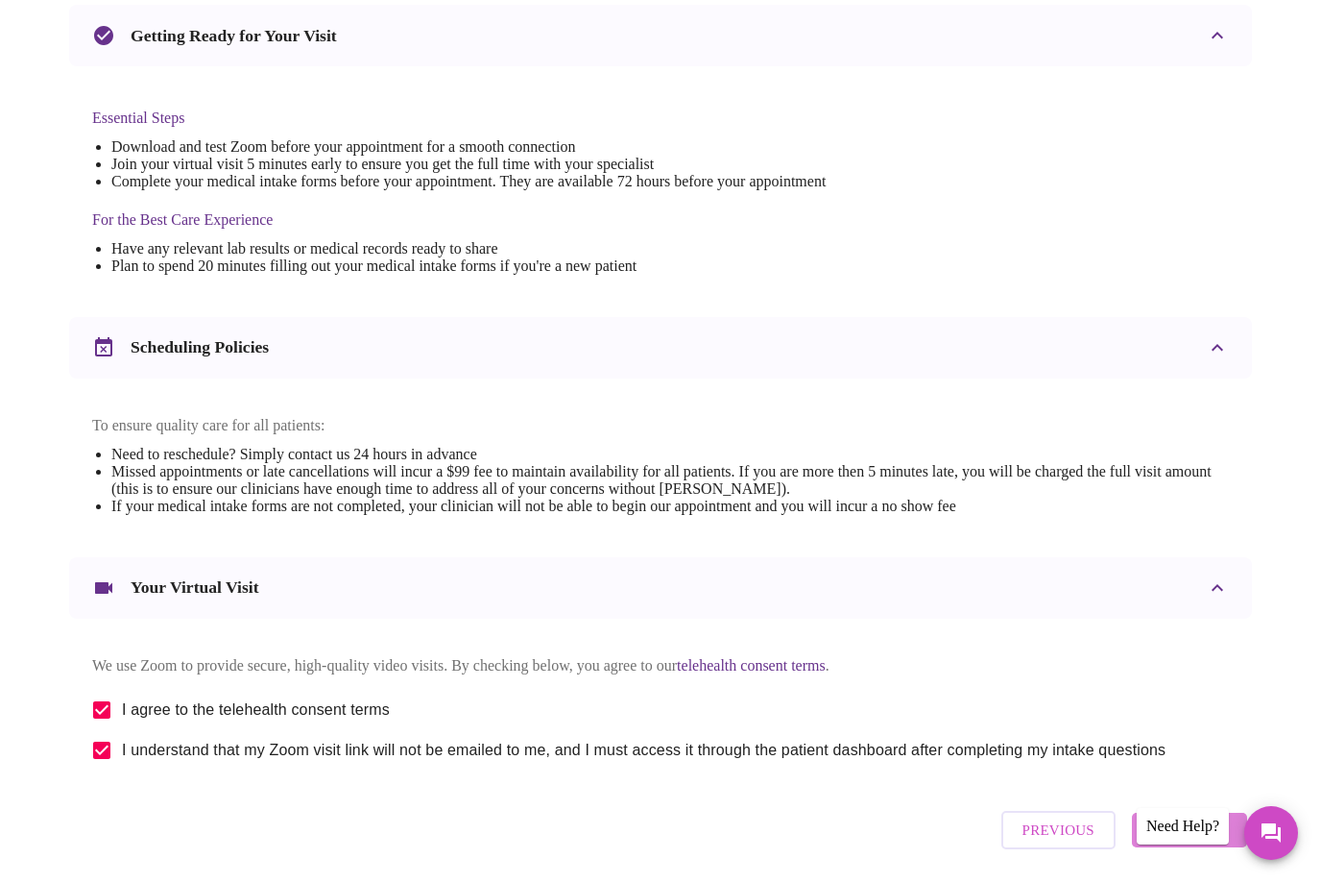
click at [1247, 843] on button "Continue" at bounding box center [1189, 829] width 115 height 35
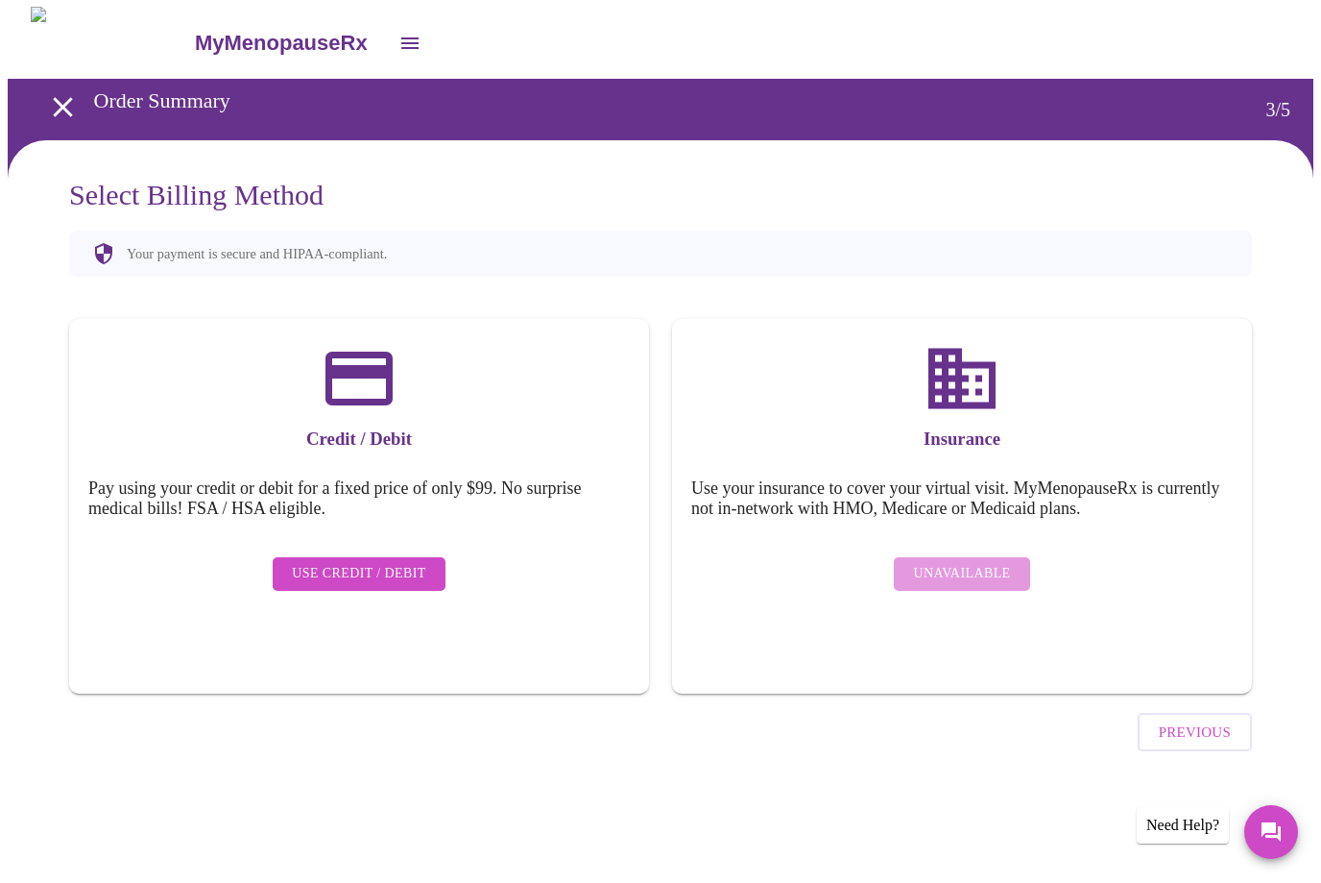
click at [399, 36] on icon "open drawer" at bounding box center [410, 44] width 23 height 23
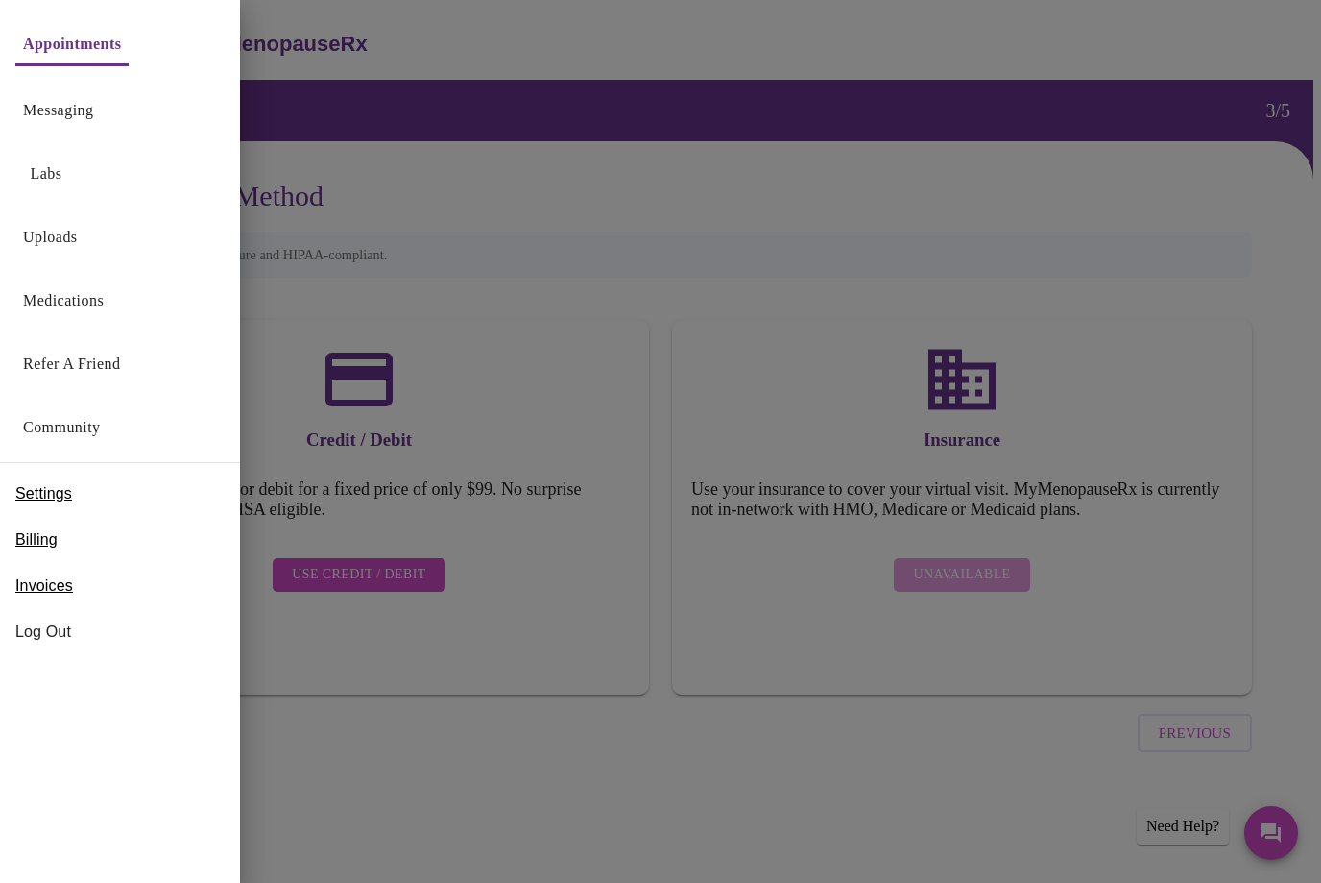
click at [97, 57] on link "Appointments" at bounding box center [72, 44] width 98 height 27
click at [80, 113] on link "Messaging" at bounding box center [58, 110] width 70 height 27
click at [560, 173] on div at bounding box center [660, 441] width 1321 height 883
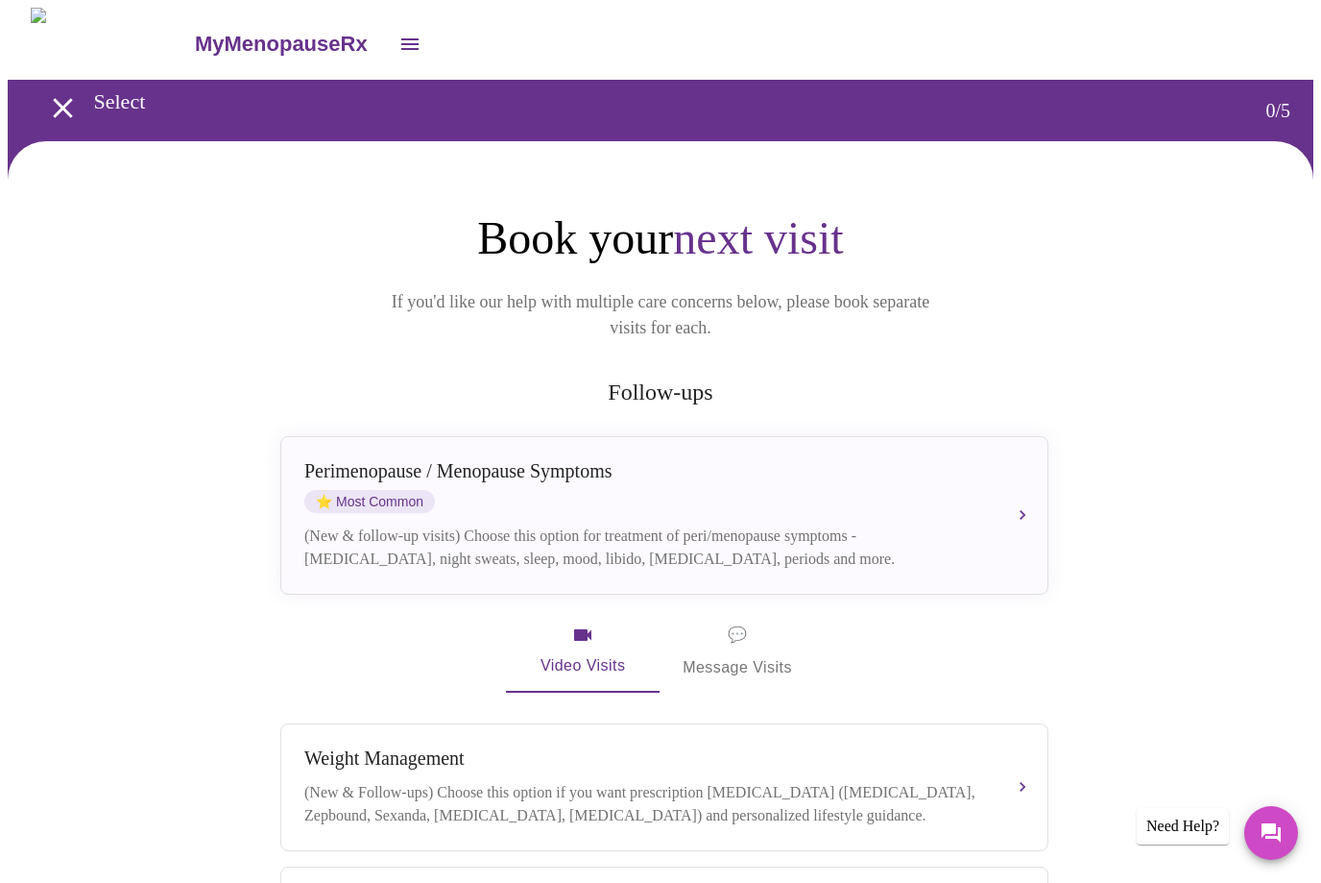
click at [754, 474] on div "[MEDICAL_DATA] / Menopause Symptoms ⭐ Most Common" at bounding box center [645, 486] width 682 height 53
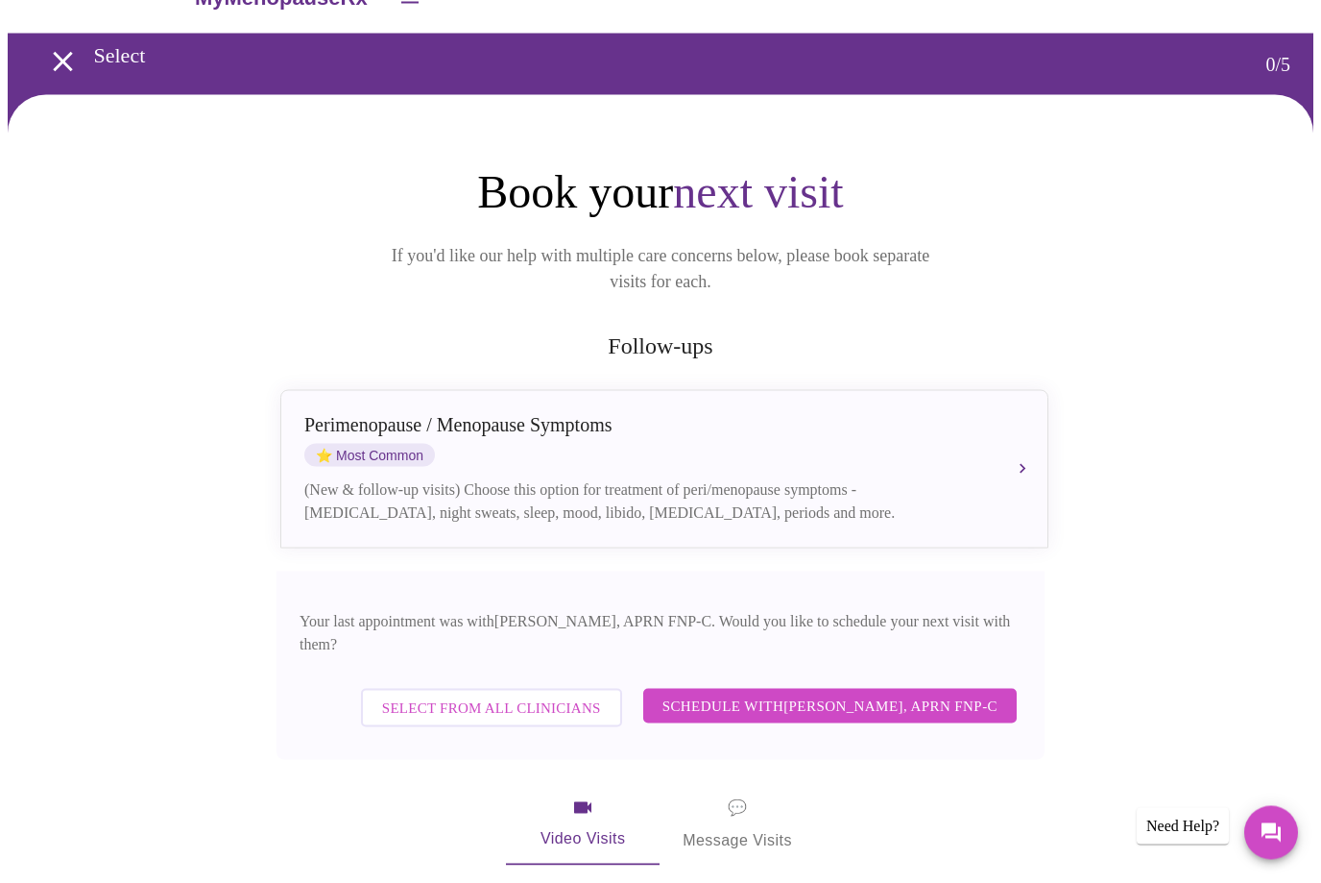
scroll to position [191, 0]
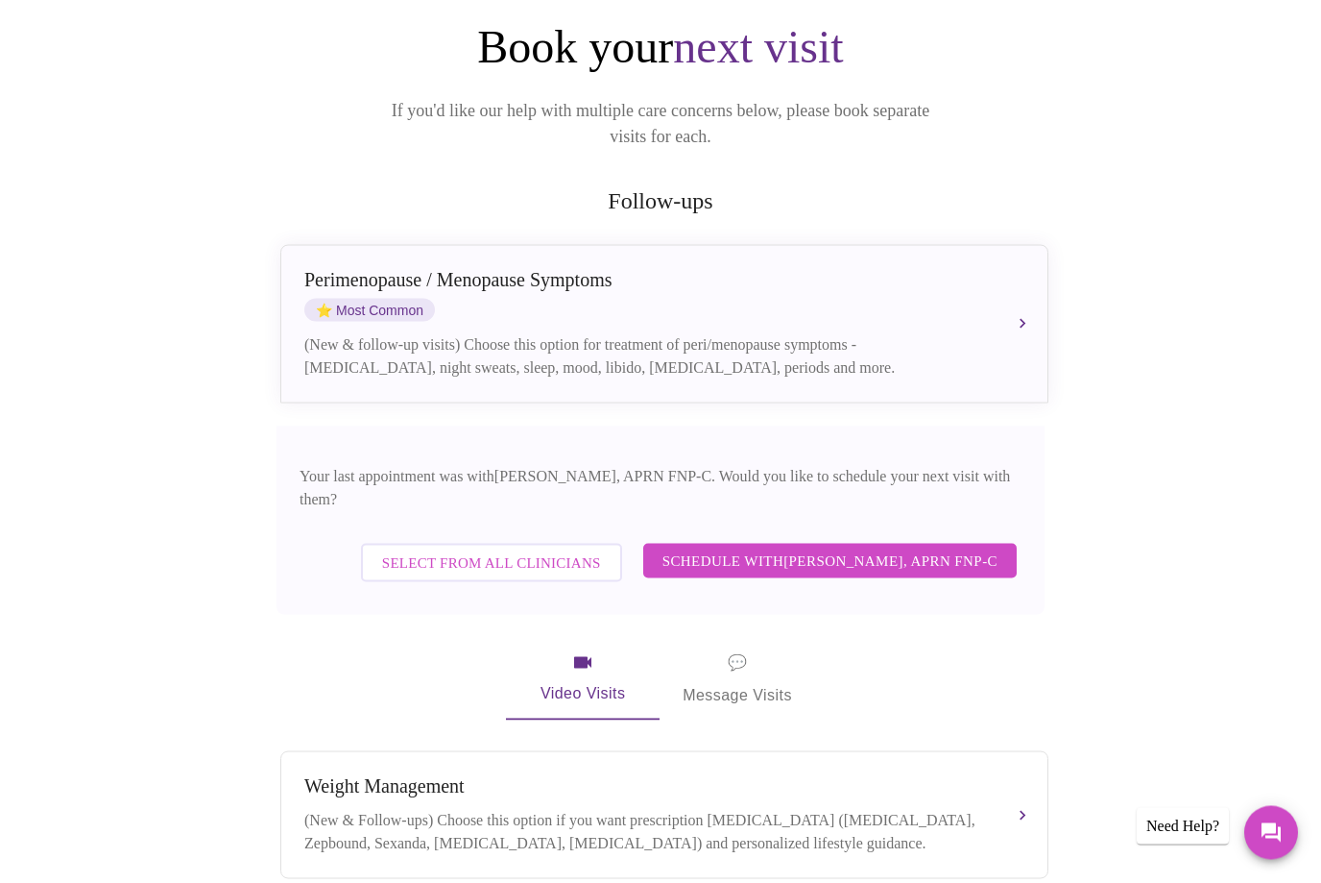
click at [525, 550] on span "Select from All Clinicians" at bounding box center [491, 562] width 219 height 25
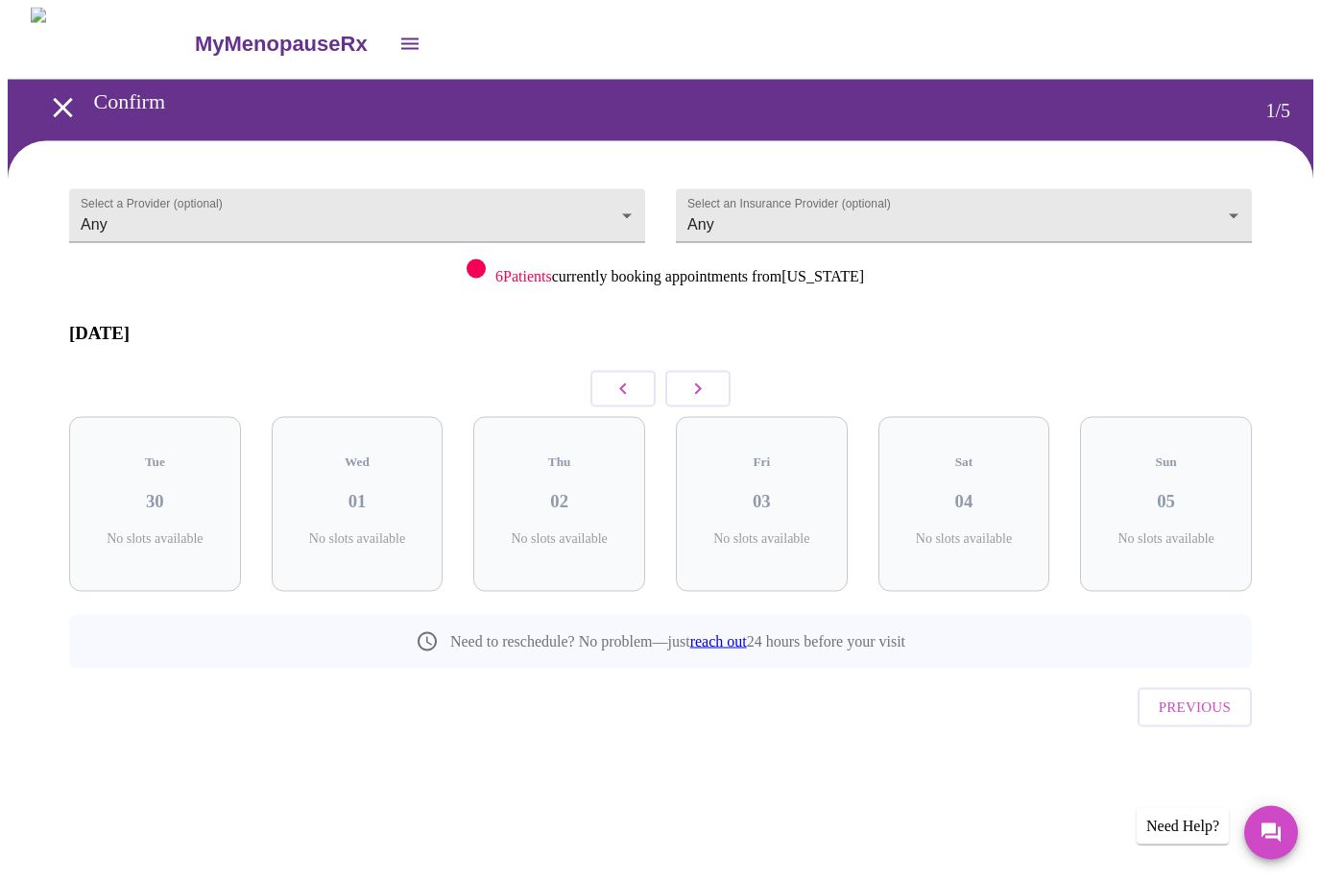
scroll to position [0, 0]
click at [750, 481] on div "Fri 03 5 Slots Left ( 19 Total)" at bounding box center [762, 504] width 172 height 175
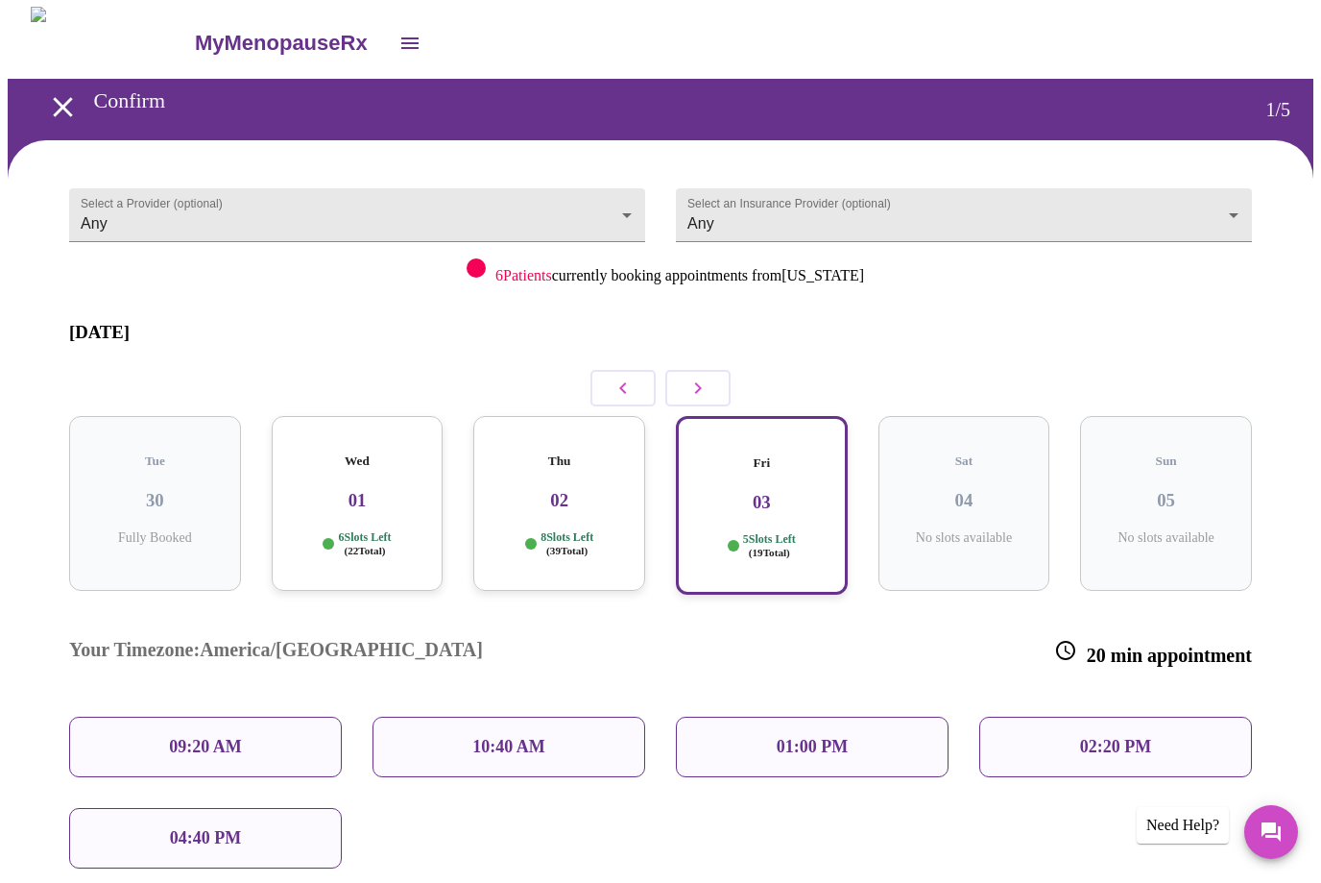
scroll to position [1, 0]
click at [561, 490] on h3 "02" at bounding box center [559, 500] width 141 height 21
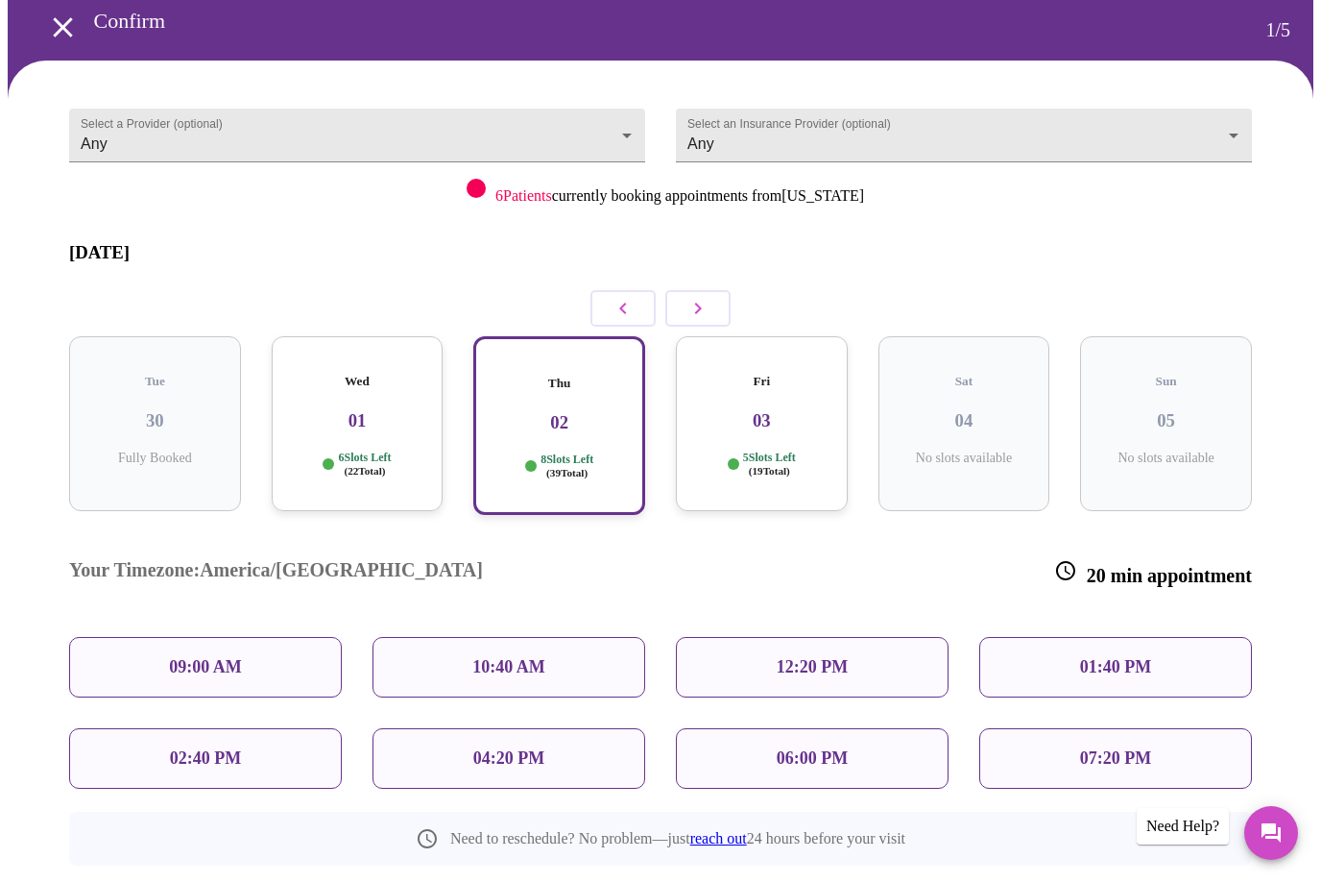
scroll to position [81, 0]
click at [377, 406] on div "Wed 01 6 Slots Left ( 22 Total)" at bounding box center [358, 423] width 172 height 175
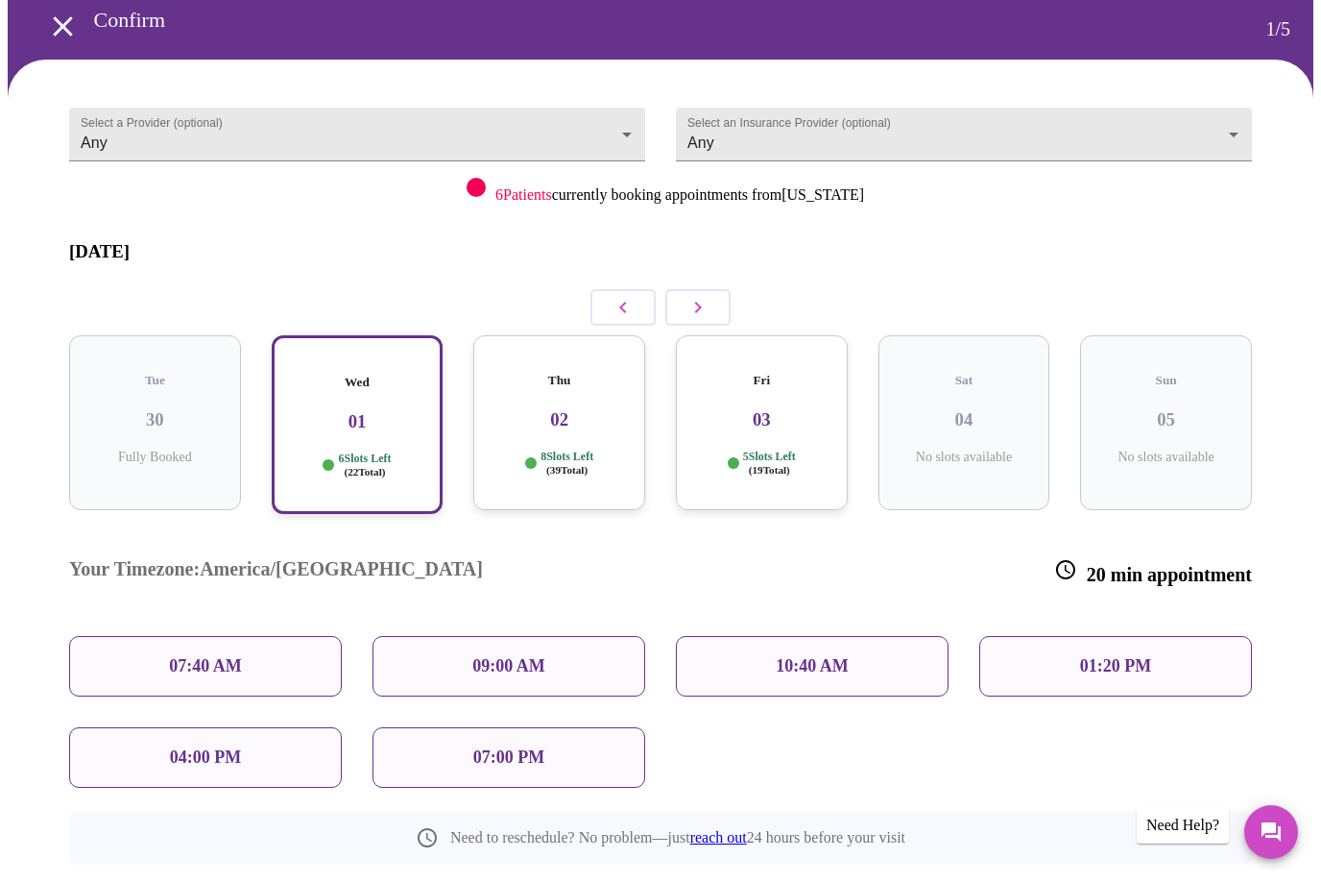
click at [525, 748] on p "07:00 PM" at bounding box center [508, 758] width 71 height 20
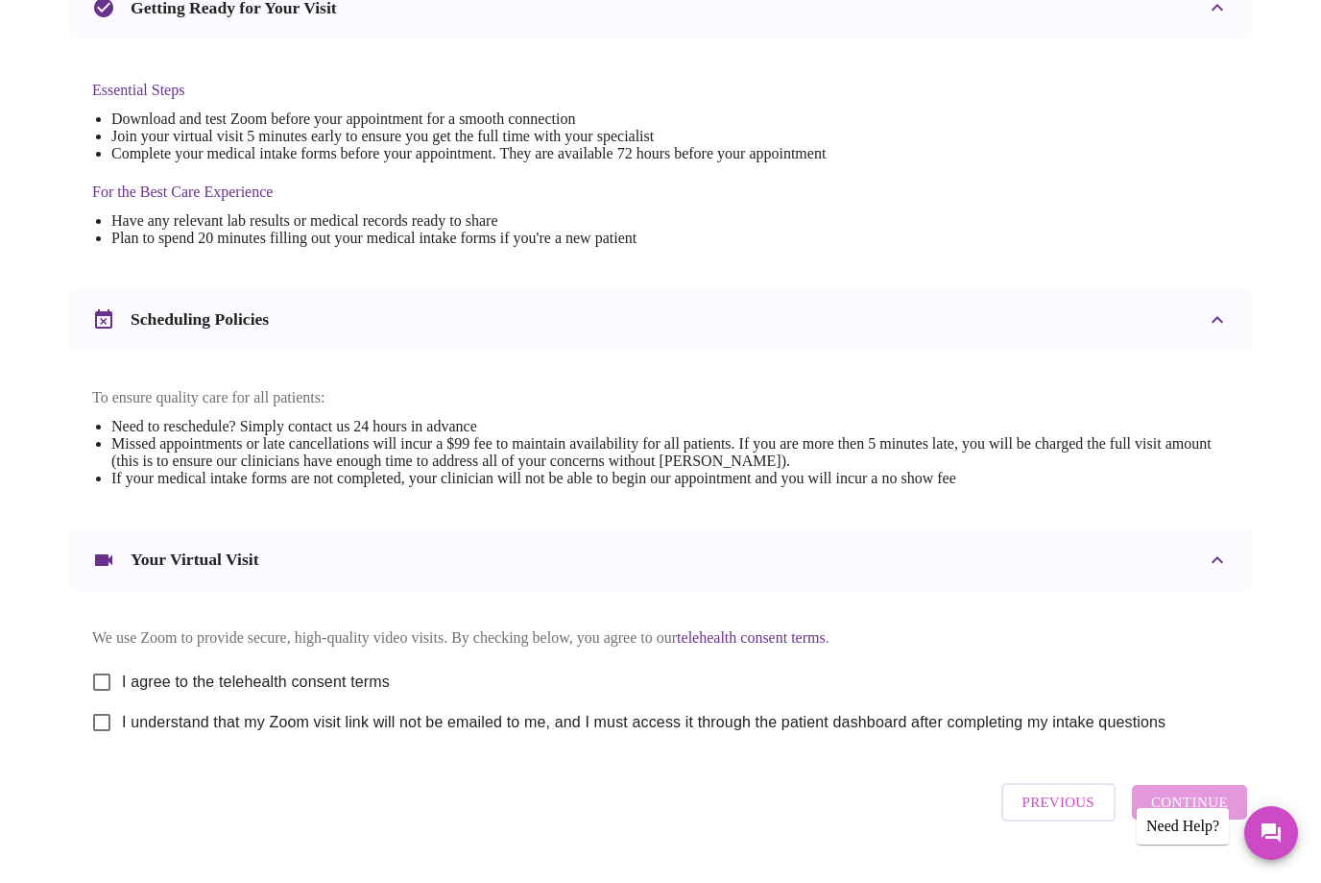
scroll to position [431, 0]
